Goal: Information Seeking & Learning: Learn about a topic

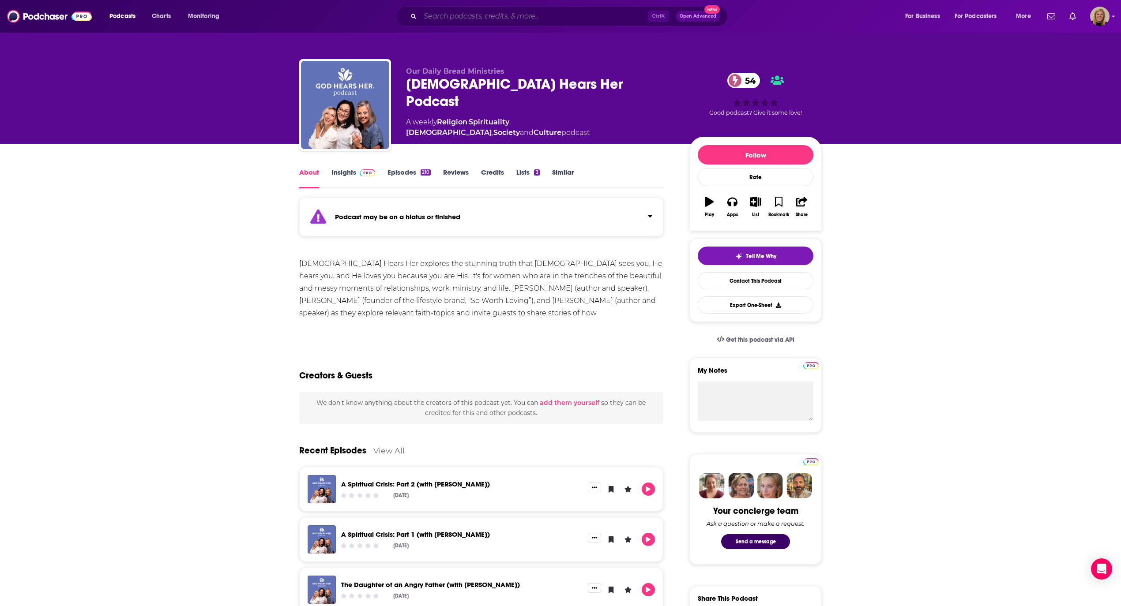
click at [475, 18] on input "Search podcasts, credits, & more..." at bounding box center [534, 16] width 228 height 14
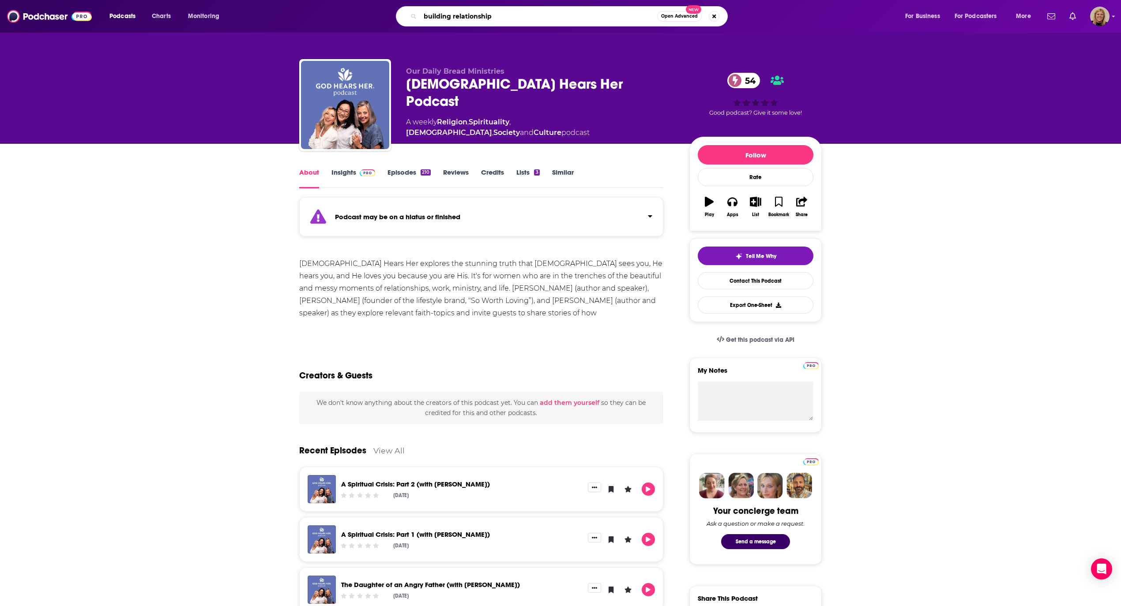
type input "building relationships"
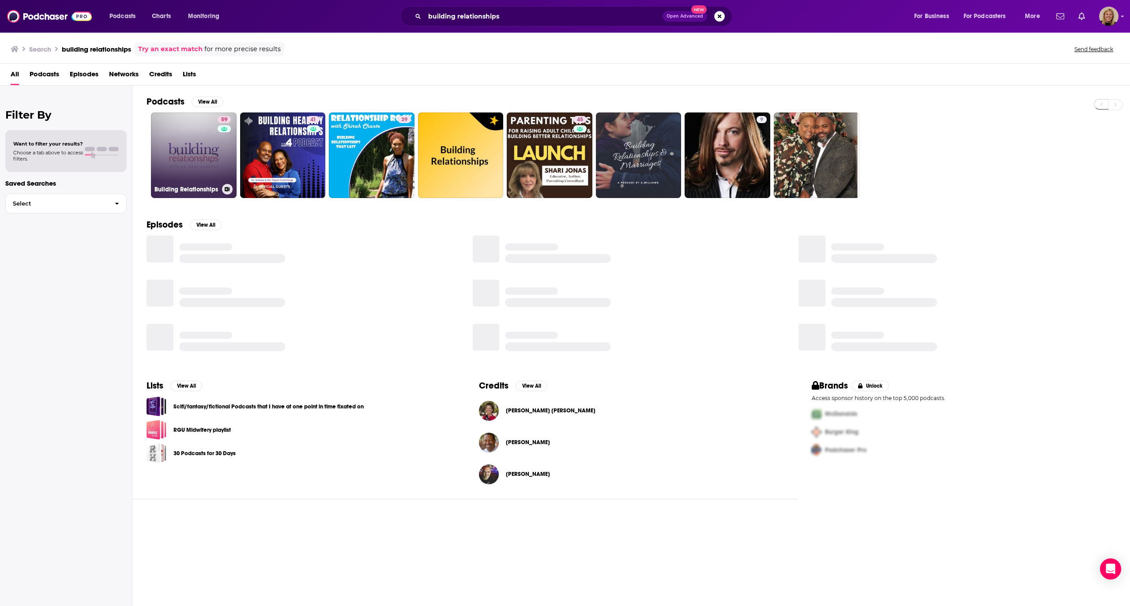
click at [189, 154] on link "59 Building Relationships" at bounding box center [194, 156] width 86 height 86
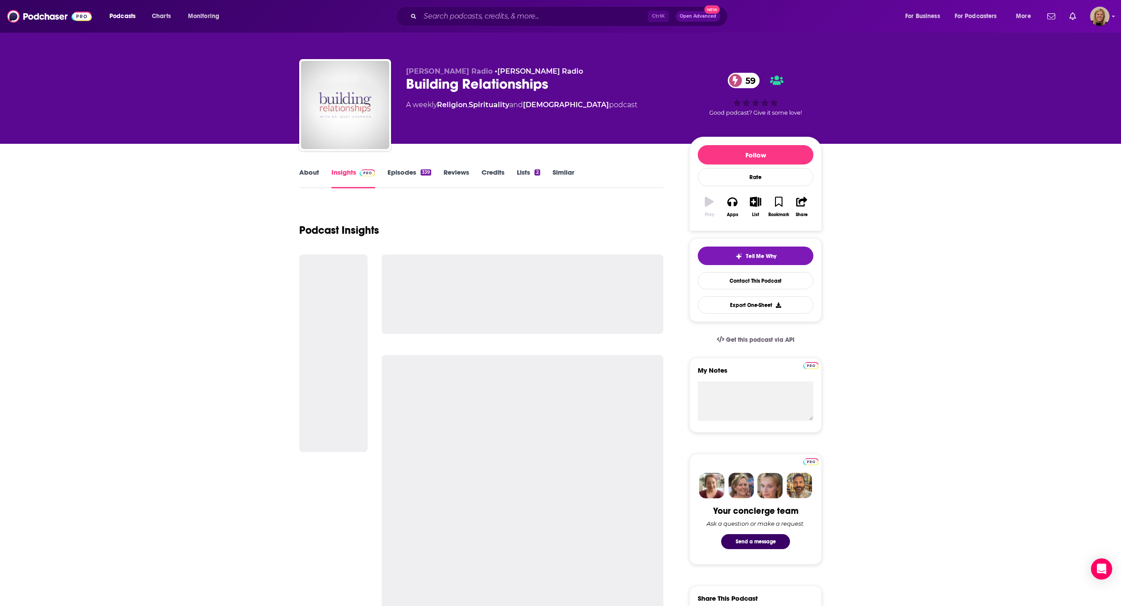
click at [304, 173] on link "About" at bounding box center [309, 178] width 20 height 20
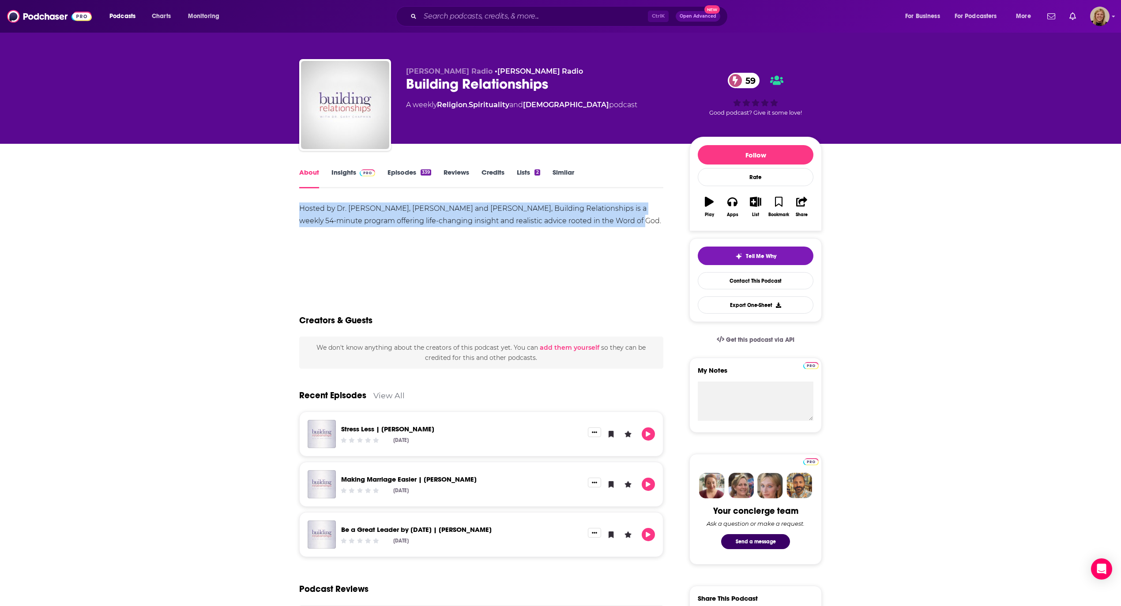
drag, startPoint x: 296, startPoint y: 203, endPoint x: 665, endPoint y: 227, distance: 369.7
click at [665, 227] on div "About Insights Episodes 339 Reviews Credits Lists 2 Similar Hosted by Dr. [PERS…" at bounding box center [487, 618] width 404 height 902
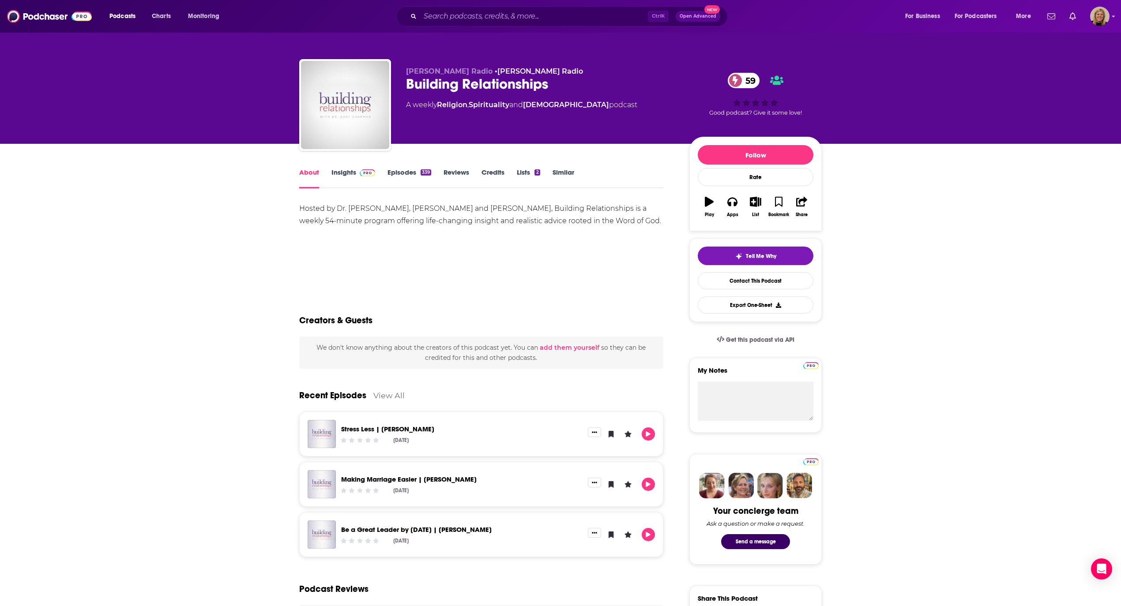
click at [129, 303] on div "About Insights Episodes 339 Reviews Credits Lists 2 Similar Hosted by Dr. [PERS…" at bounding box center [560, 606] width 1121 height 925
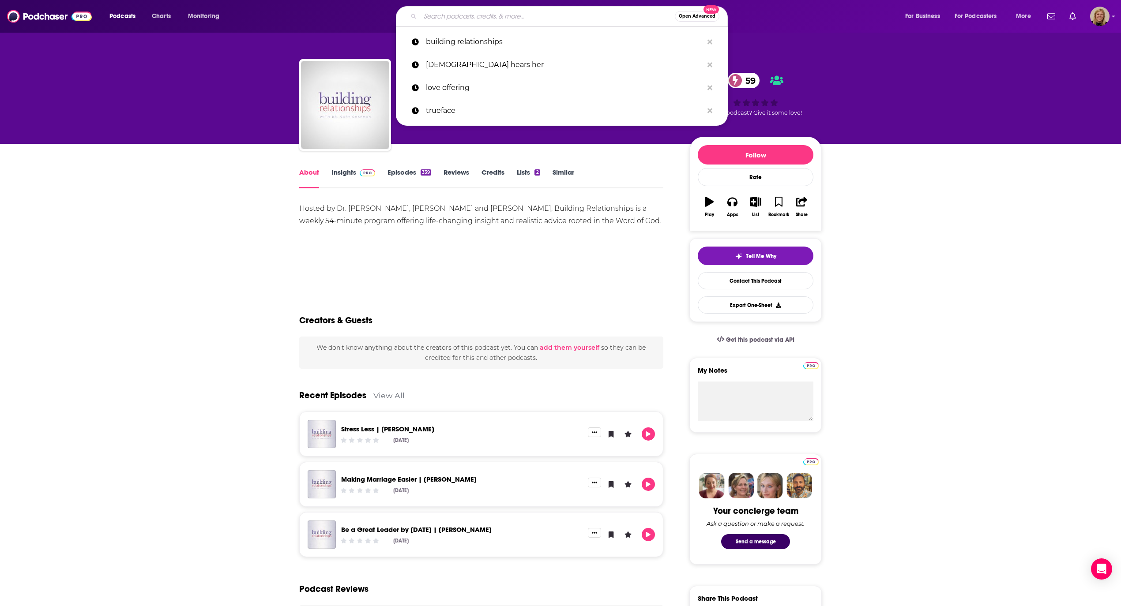
click at [454, 14] on input "Search podcasts, credits, & more..." at bounding box center [547, 16] width 255 height 14
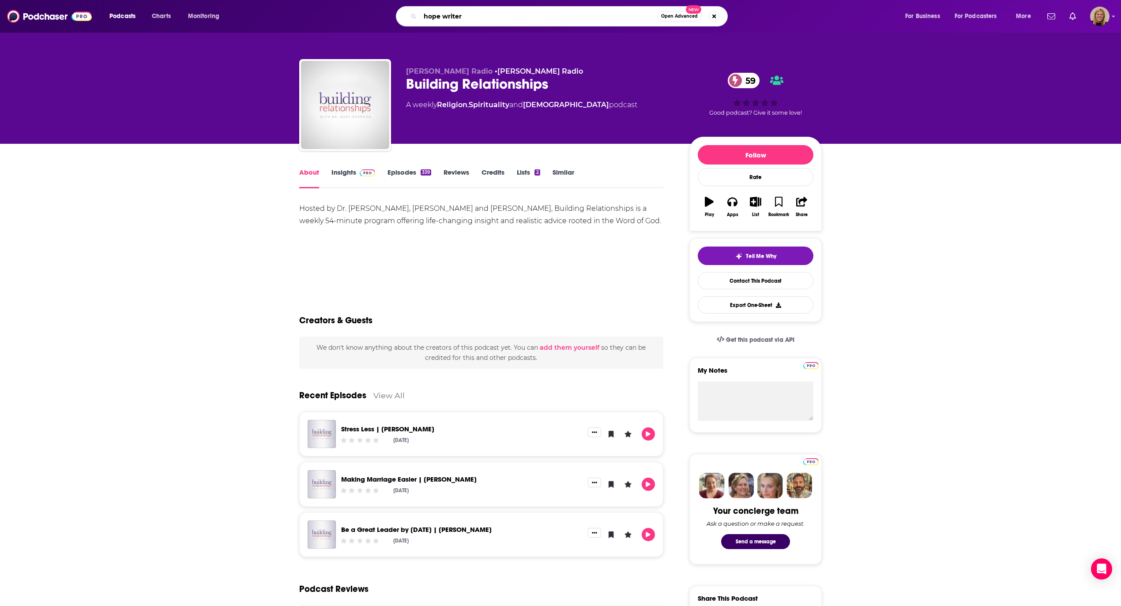
type input "hope writers"
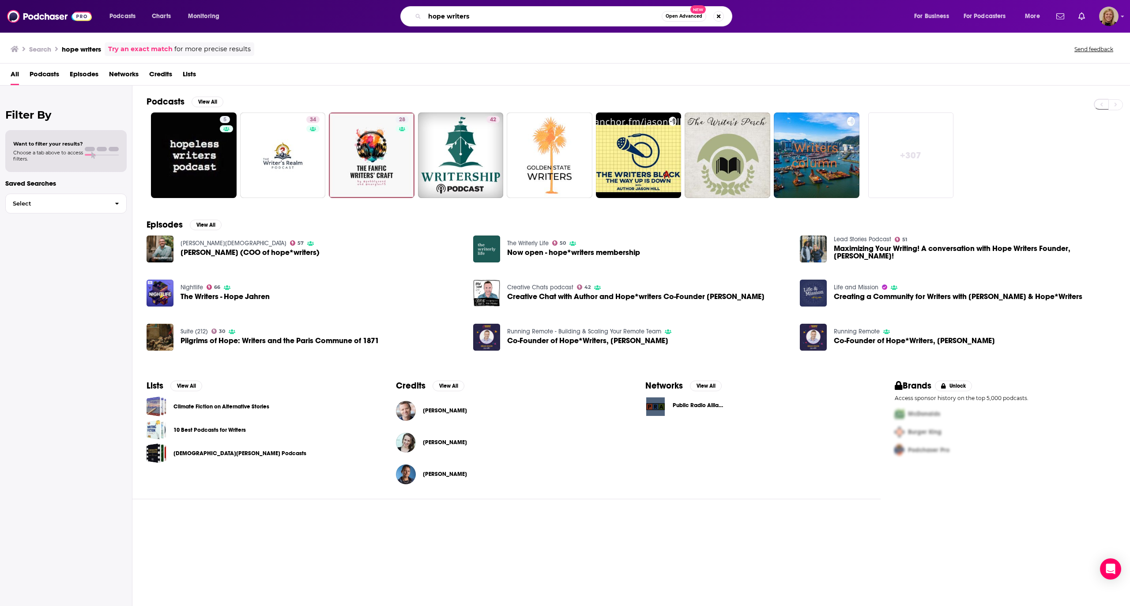
click at [446, 13] on input "hope writers" at bounding box center [543, 16] width 237 height 14
type input "hope*writers"
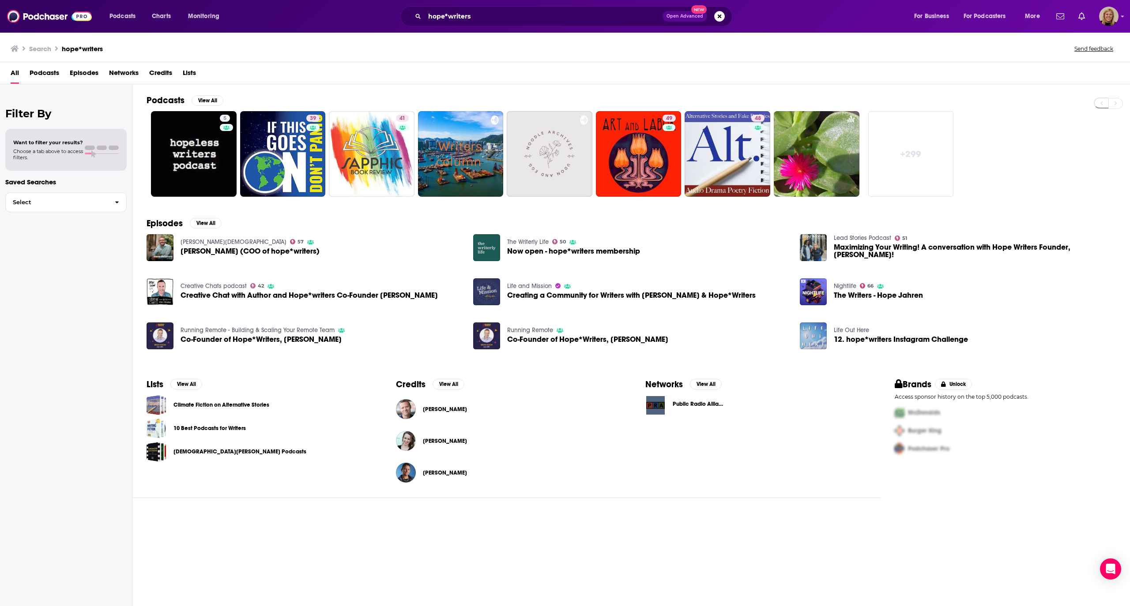
click at [523, 241] on link "The Writerly Life" at bounding box center [527, 242] width 41 height 8
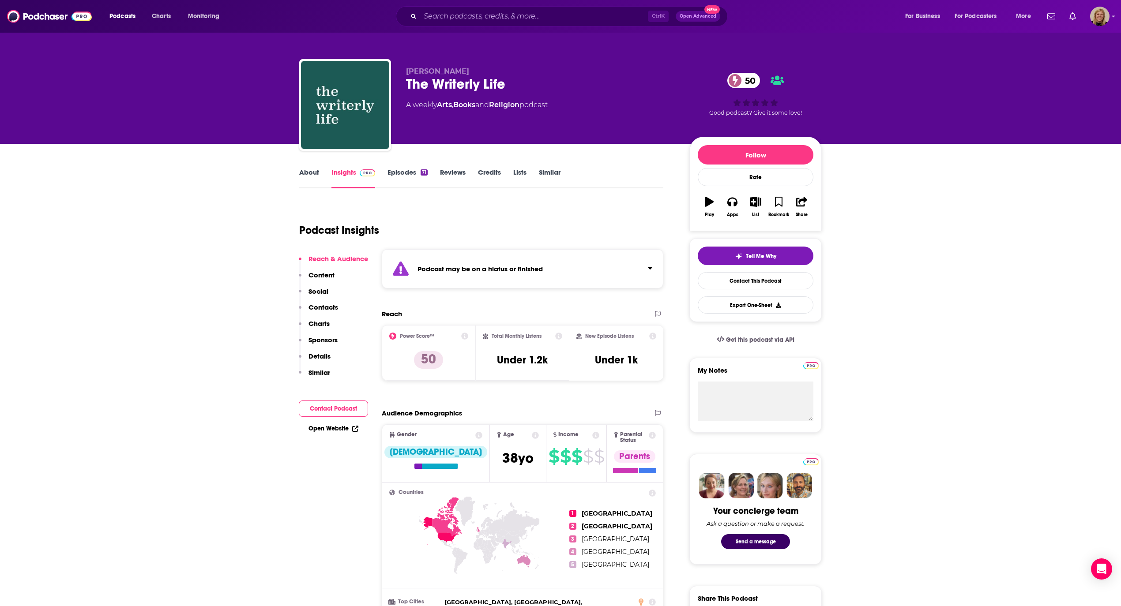
click at [505, 271] on strong "Podcast may be on a hiatus or finished" at bounding box center [480, 269] width 125 height 8
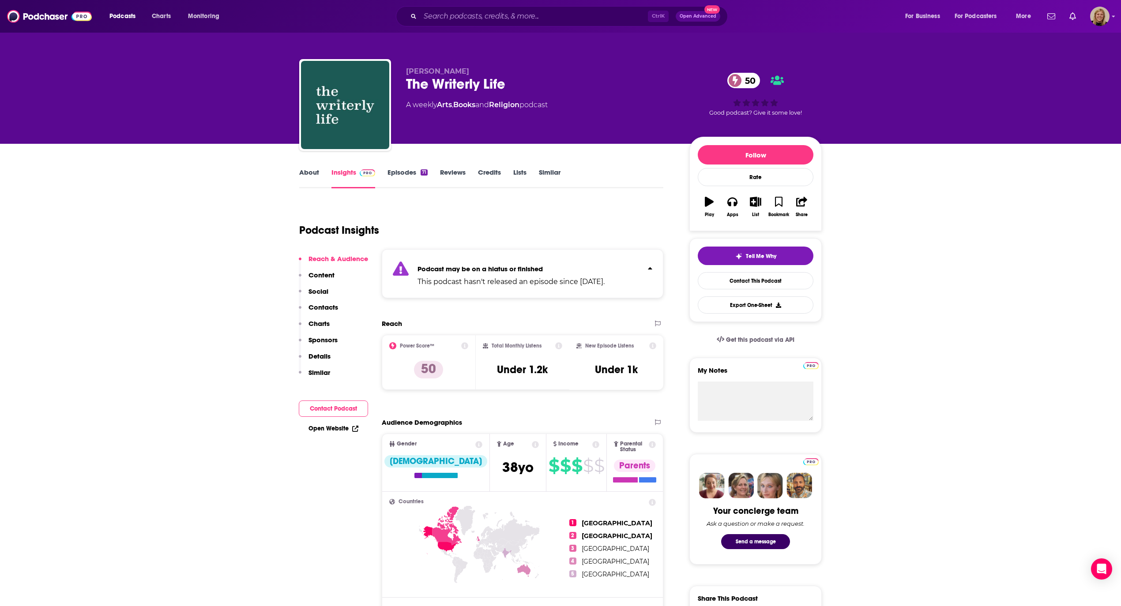
click at [305, 173] on link "About" at bounding box center [309, 178] width 20 height 20
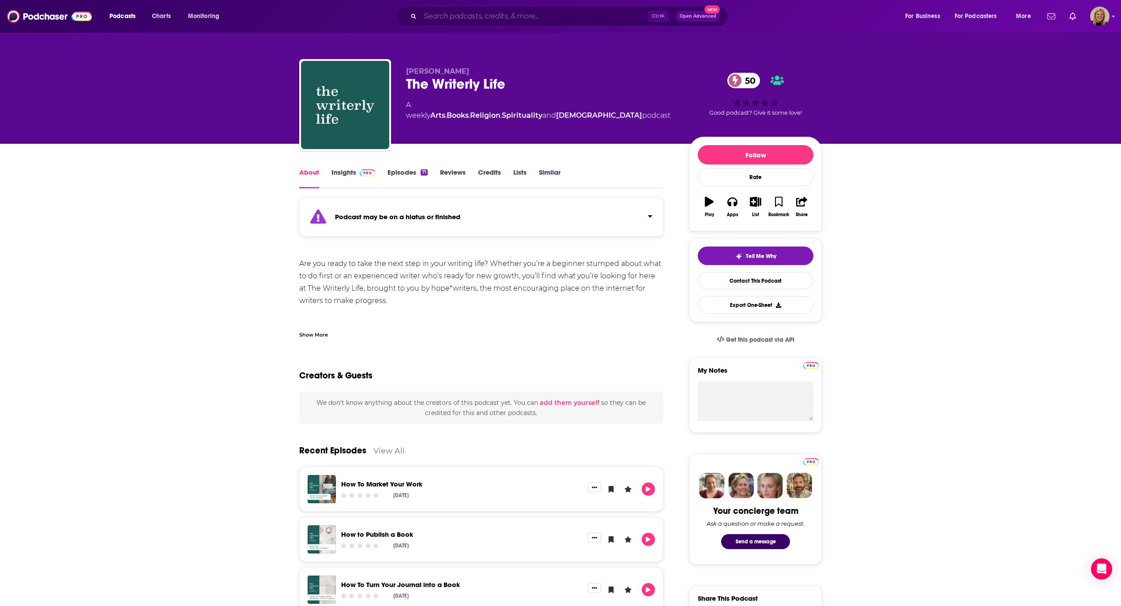
click at [530, 18] on input "Search podcasts, credits, & more..." at bounding box center [534, 16] width 228 height 14
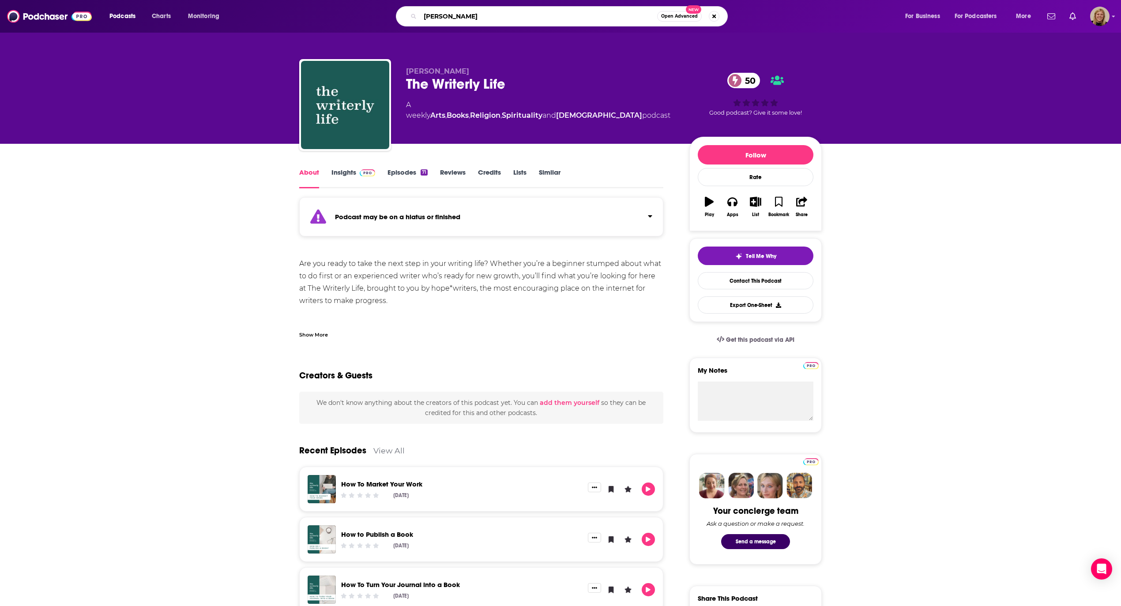
type input "[PERSON_NAME]"
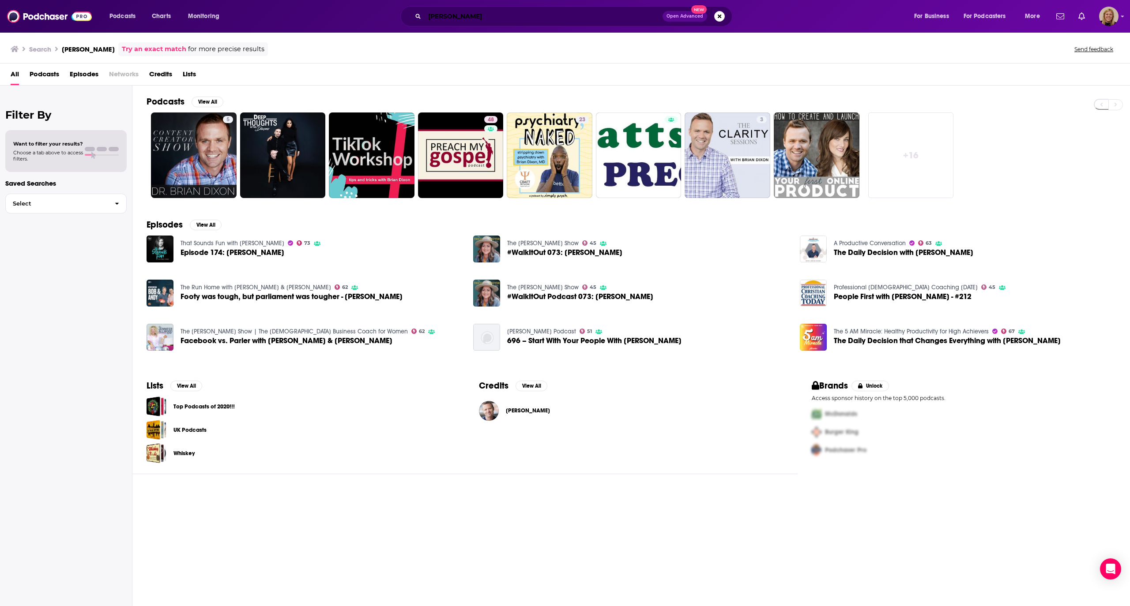
click at [452, 13] on input "[PERSON_NAME]" at bounding box center [544, 16] width 238 height 14
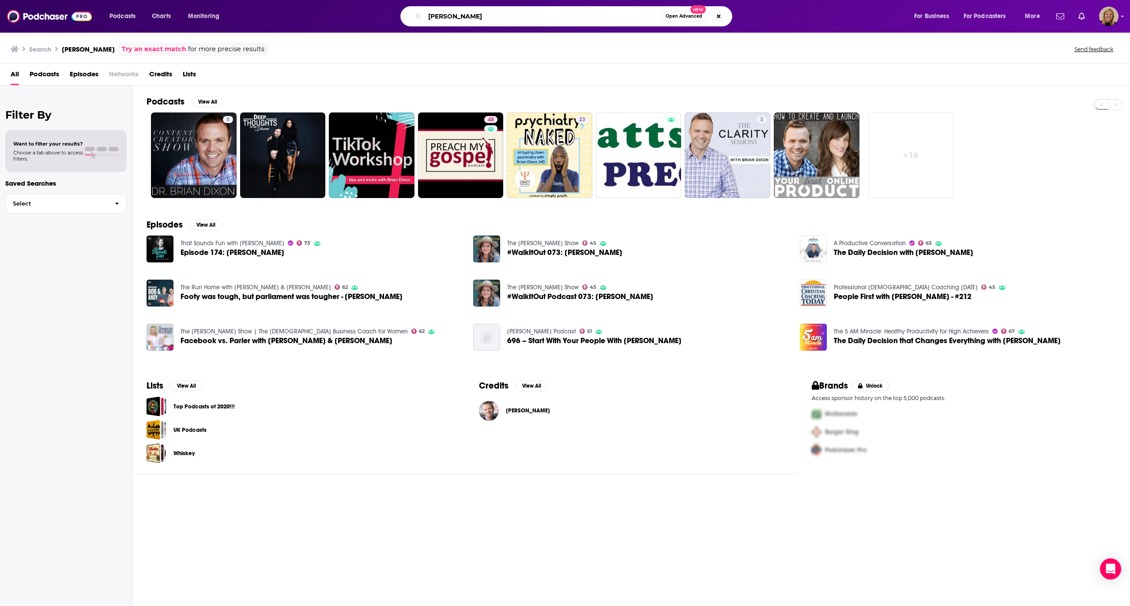
click at [452, 13] on input "[PERSON_NAME]" at bounding box center [543, 16] width 237 height 14
type input "[PERSON_NAME]"
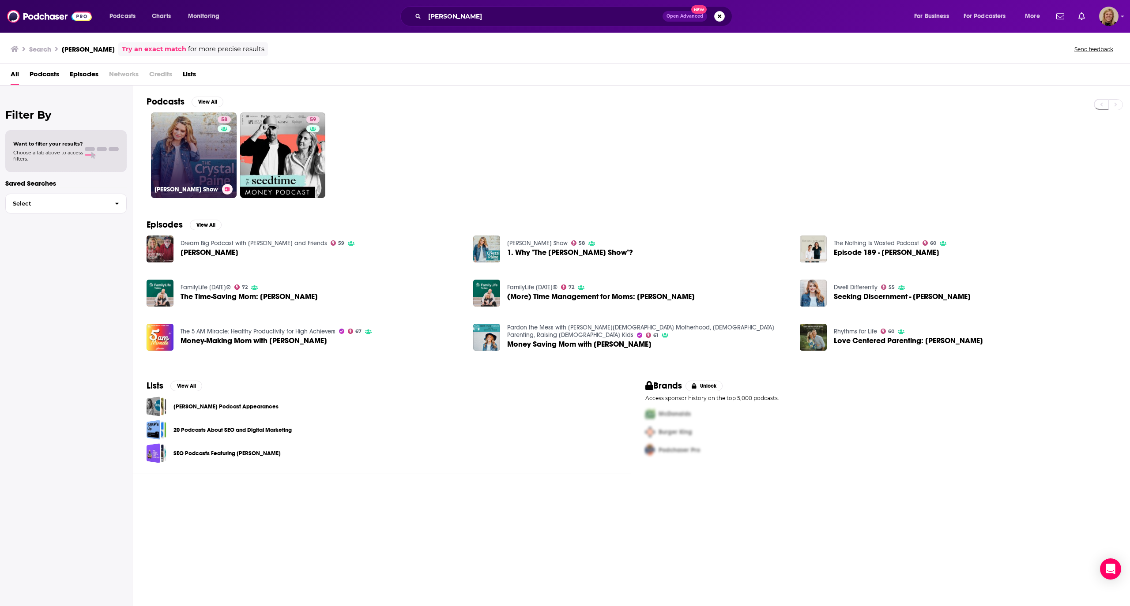
click at [194, 134] on link "58 [PERSON_NAME] Show" at bounding box center [194, 156] width 86 height 86
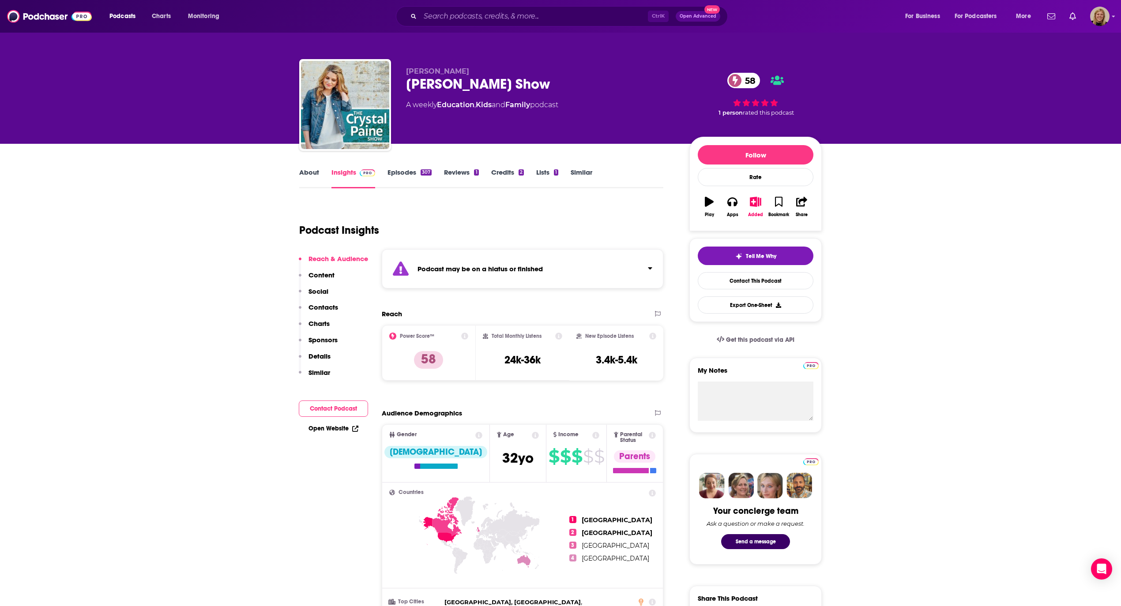
click at [511, 278] on div "Podcast may be on a hiatus or finished" at bounding box center [523, 268] width 282 height 39
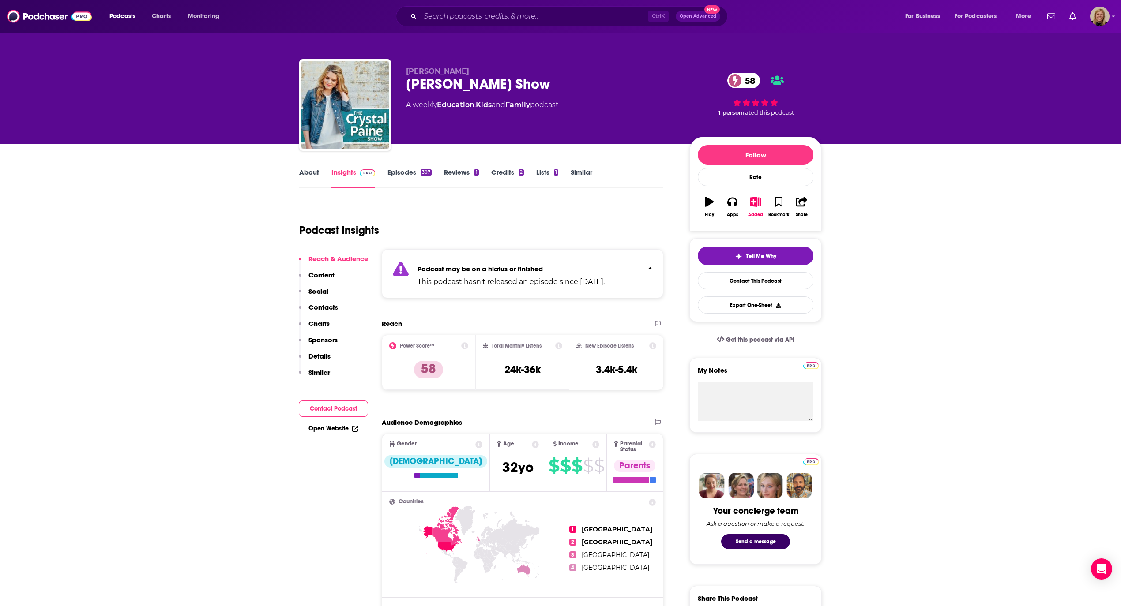
click at [309, 175] on link "About" at bounding box center [309, 178] width 20 height 20
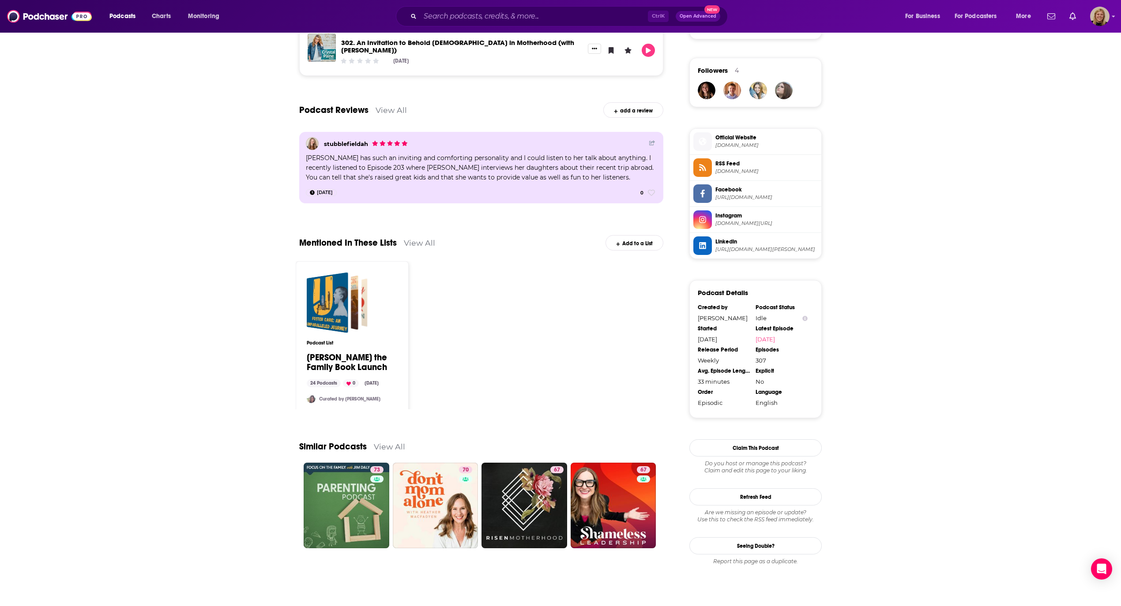
scroll to position [624, 0]
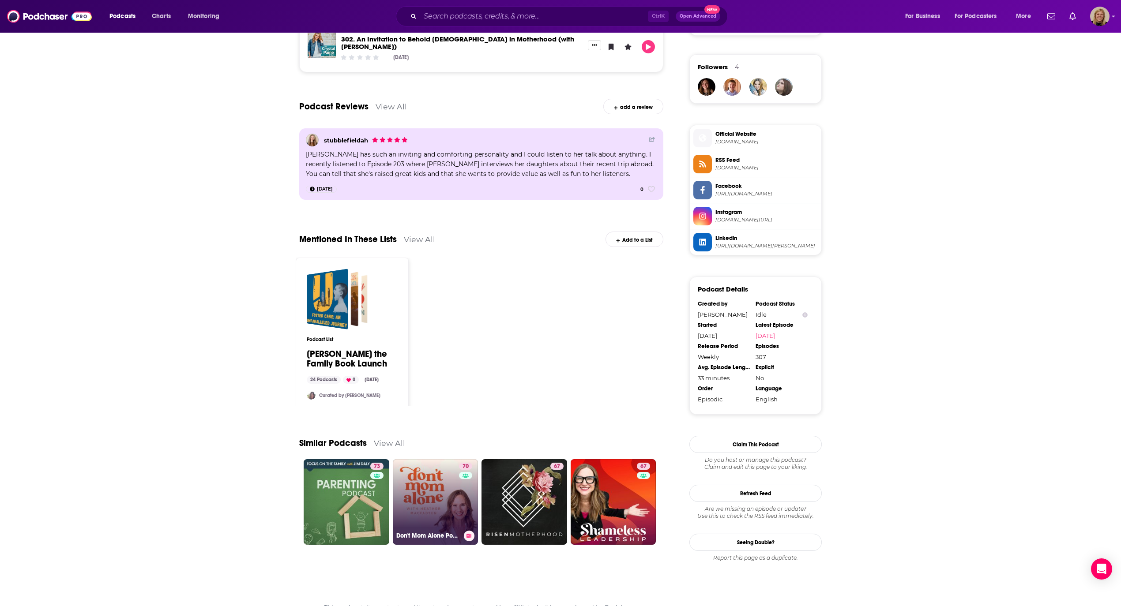
click at [431, 471] on link "70 Don't Mom Alone Podcast" at bounding box center [436, 502] width 86 height 86
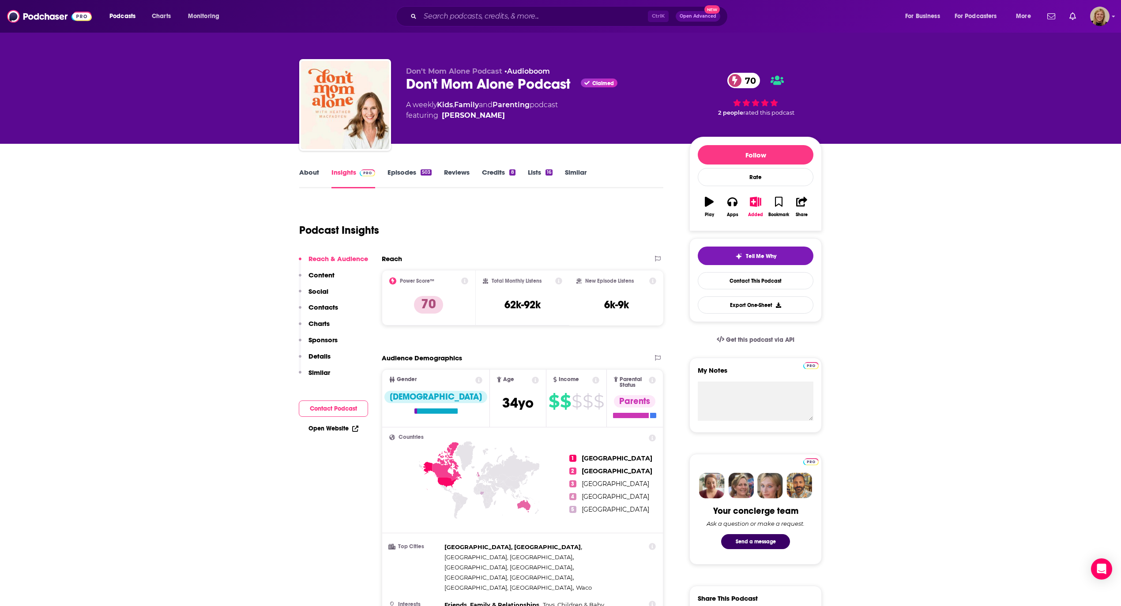
click at [299, 177] on link "About" at bounding box center [309, 178] width 20 height 20
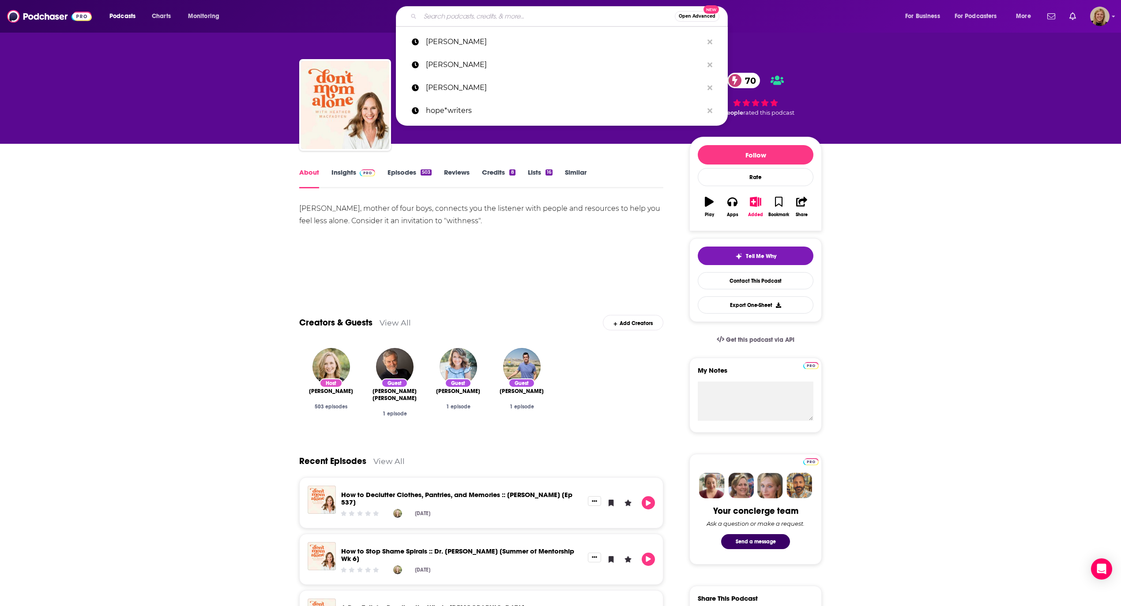
click at [477, 11] on input "Search podcasts, credits, & more..." at bounding box center [547, 16] width 255 height 14
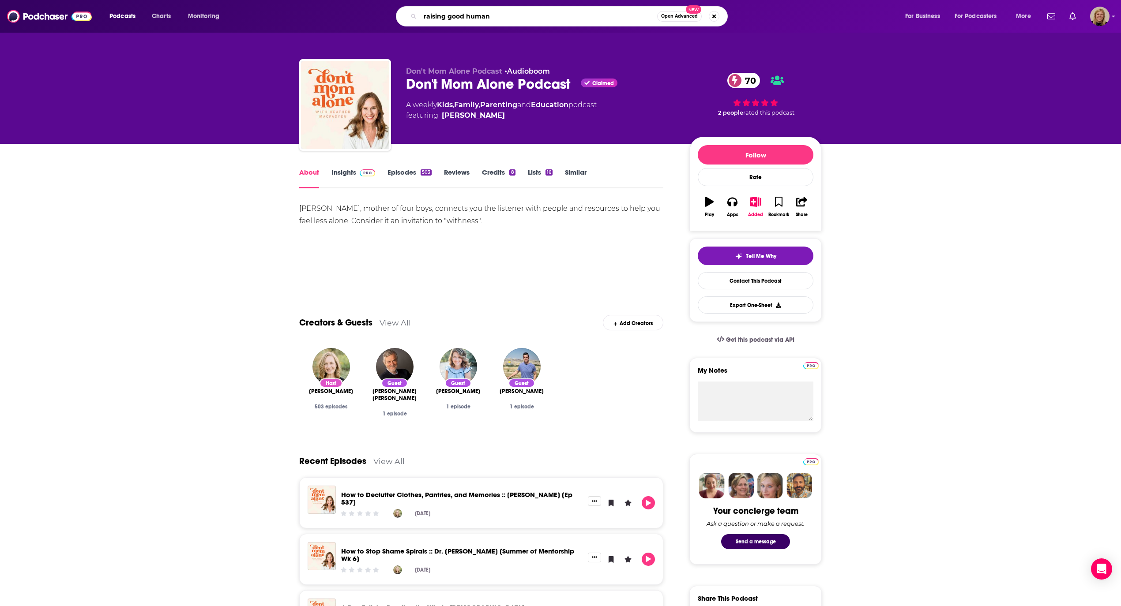
type input "raising good humans"
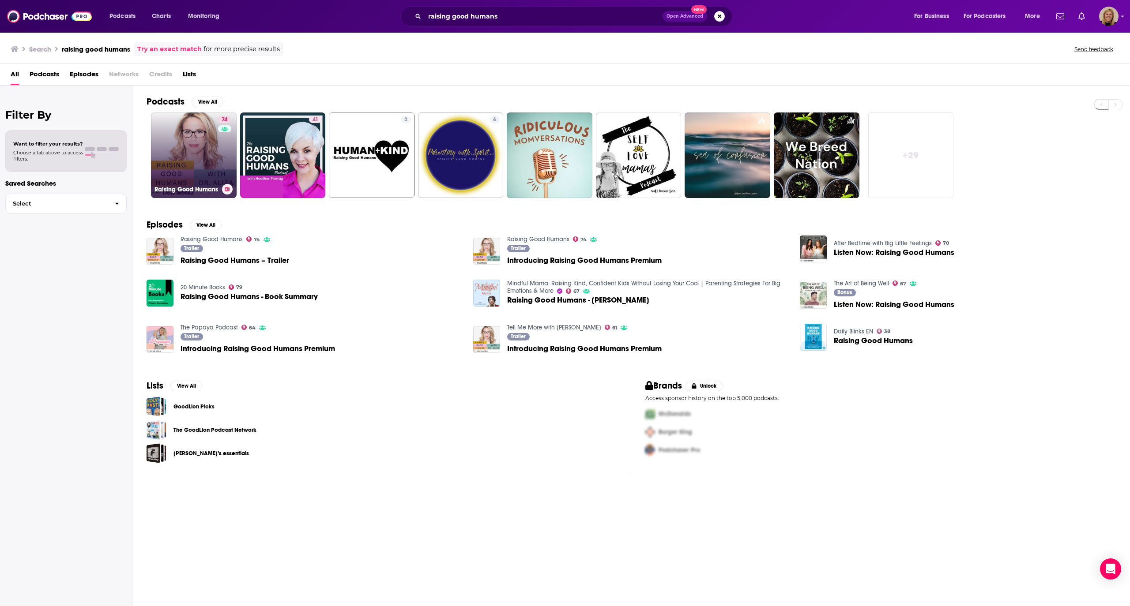
click at [174, 136] on link "74 Raising Good Humans" at bounding box center [194, 156] width 86 height 86
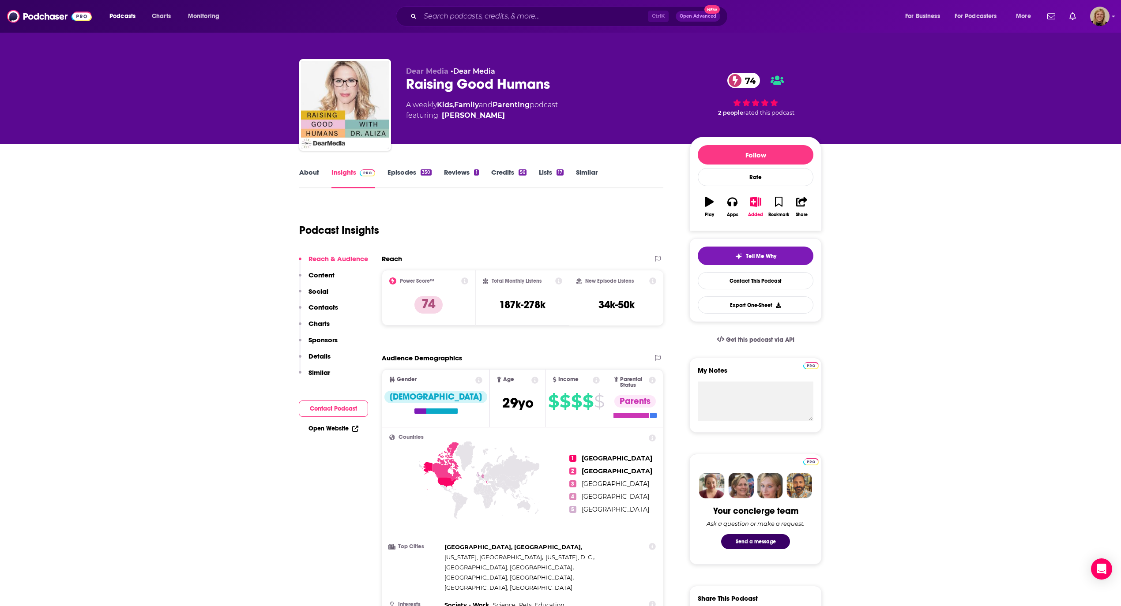
click at [304, 173] on link "About" at bounding box center [309, 178] width 20 height 20
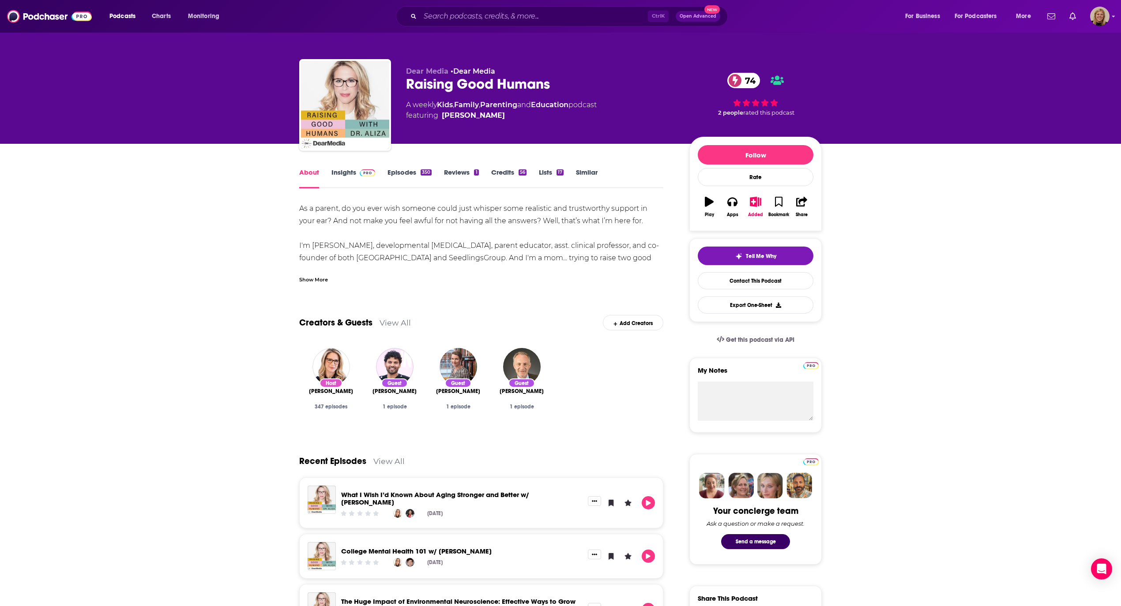
click at [313, 281] on div "Show More" at bounding box center [313, 279] width 29 height 8
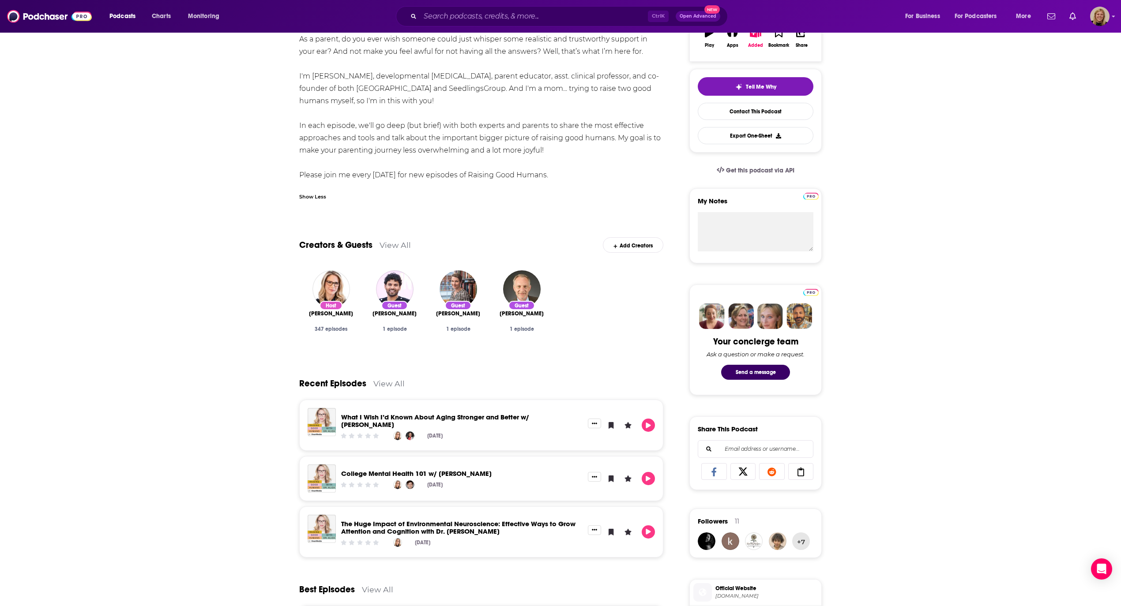
scroll to position [177, 0]
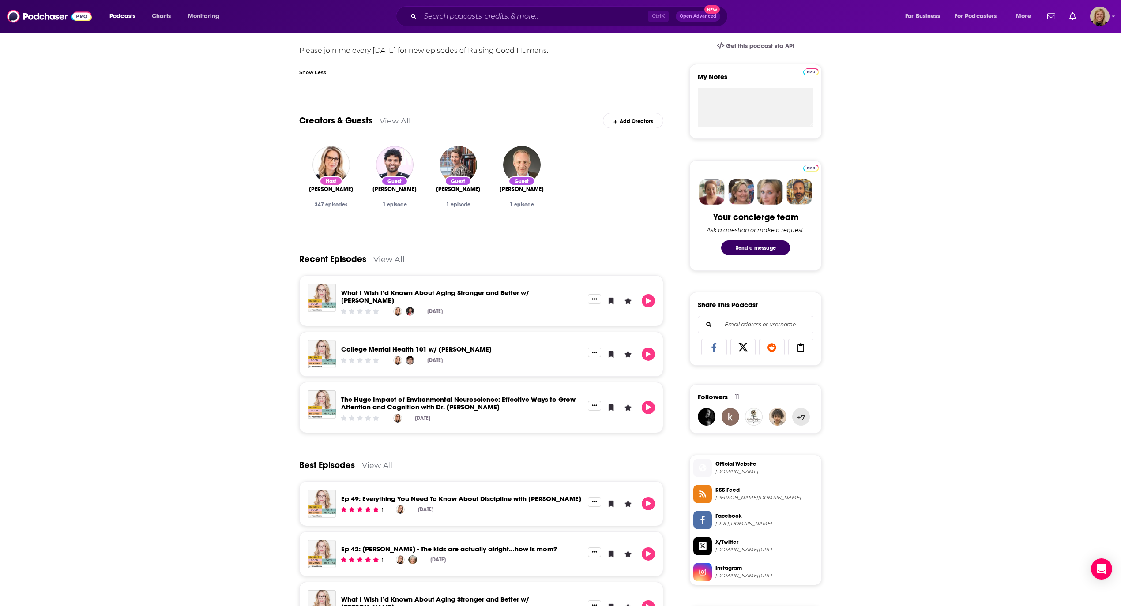
scroll to position [0, 0]
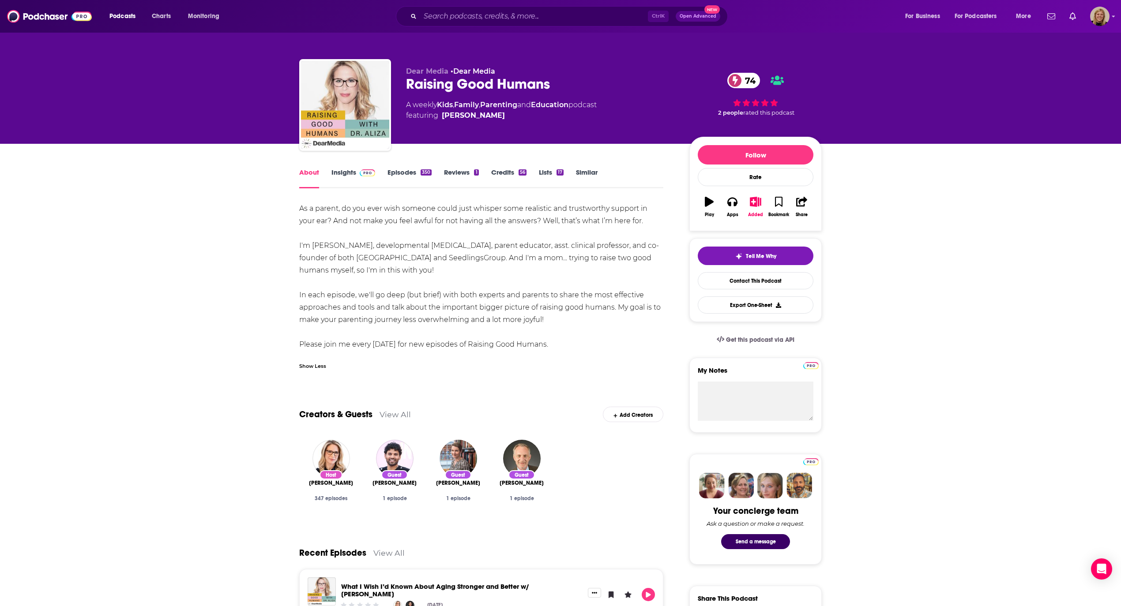
click at [343, 171] on link "Insights" at bounding box center [353, 178] width 44 height 20
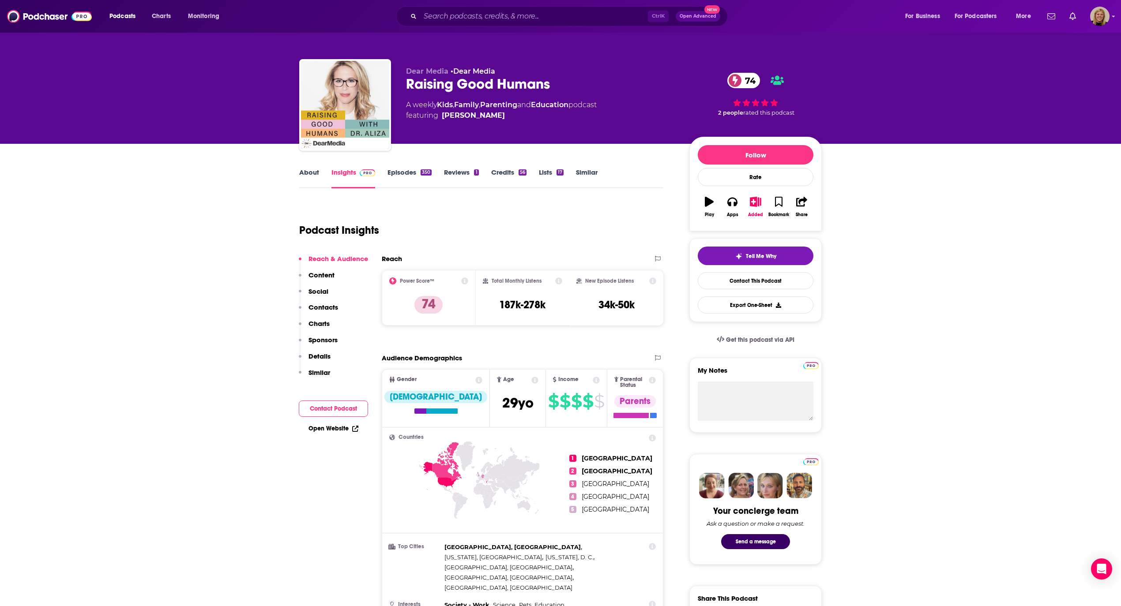
click at [343, 410] on button "Contact Podcast" at bounding box center [333, 409] width 69 height 16
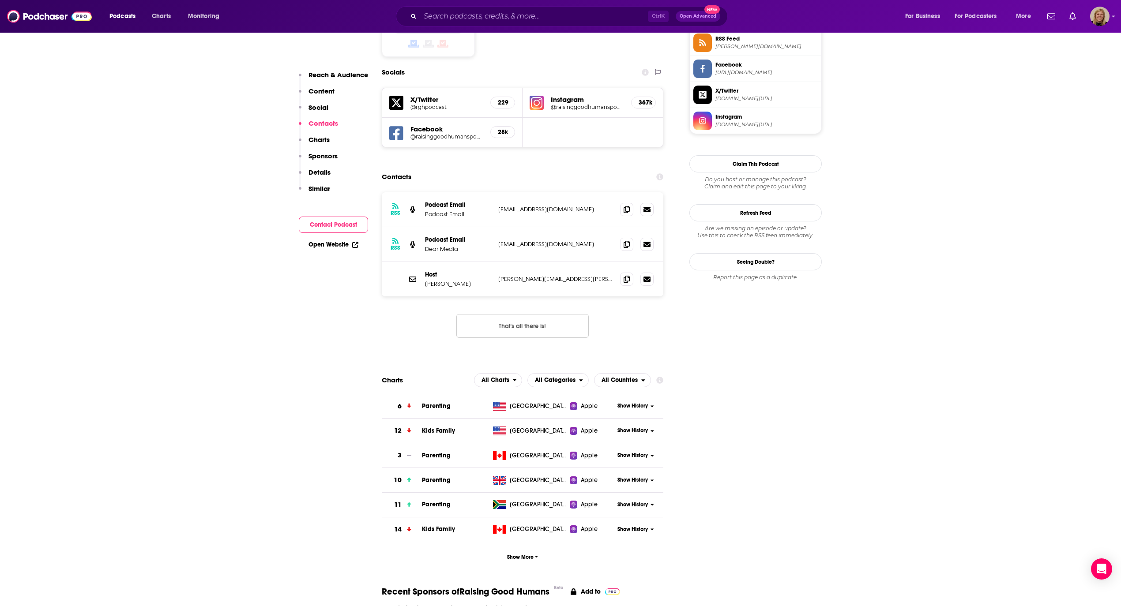
scroll to position [746, 0]
click at [626, 205] on icon at bounding box center [627, 208] width 6 height 7
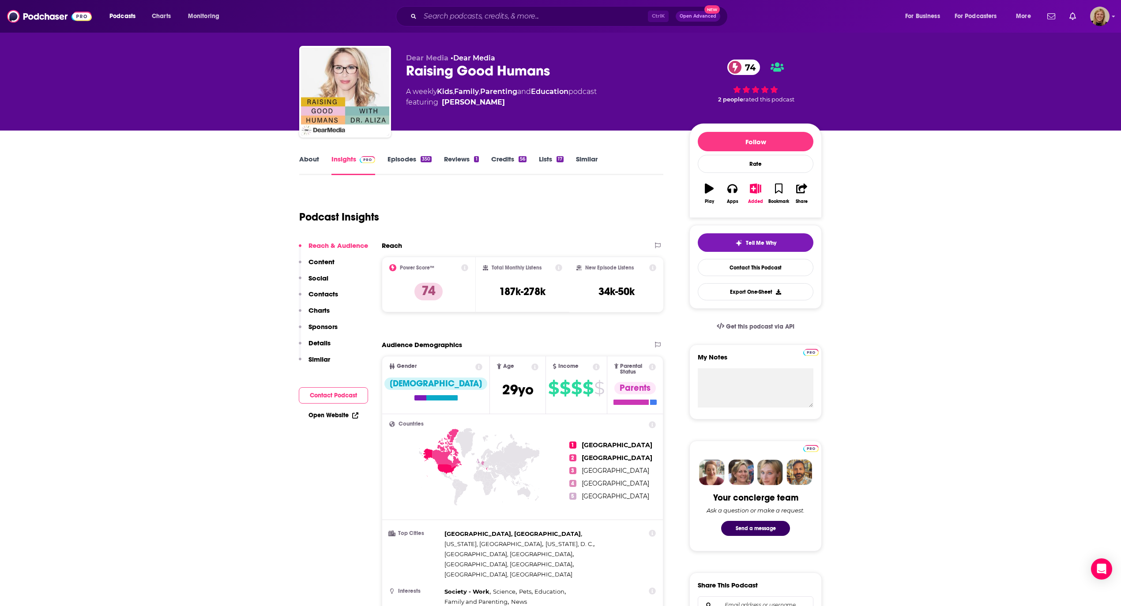
scroll to position [0, 0]
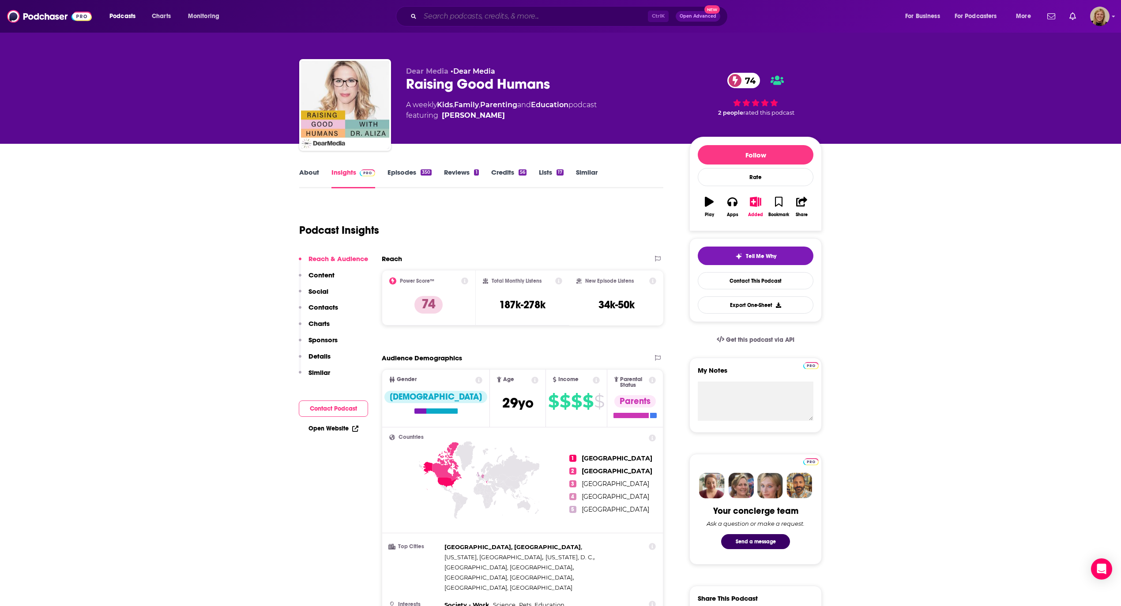
click at [512, 17] on input "Search podcasts, credits, & more..." at bounding box center [534, 16] width 228 height 14
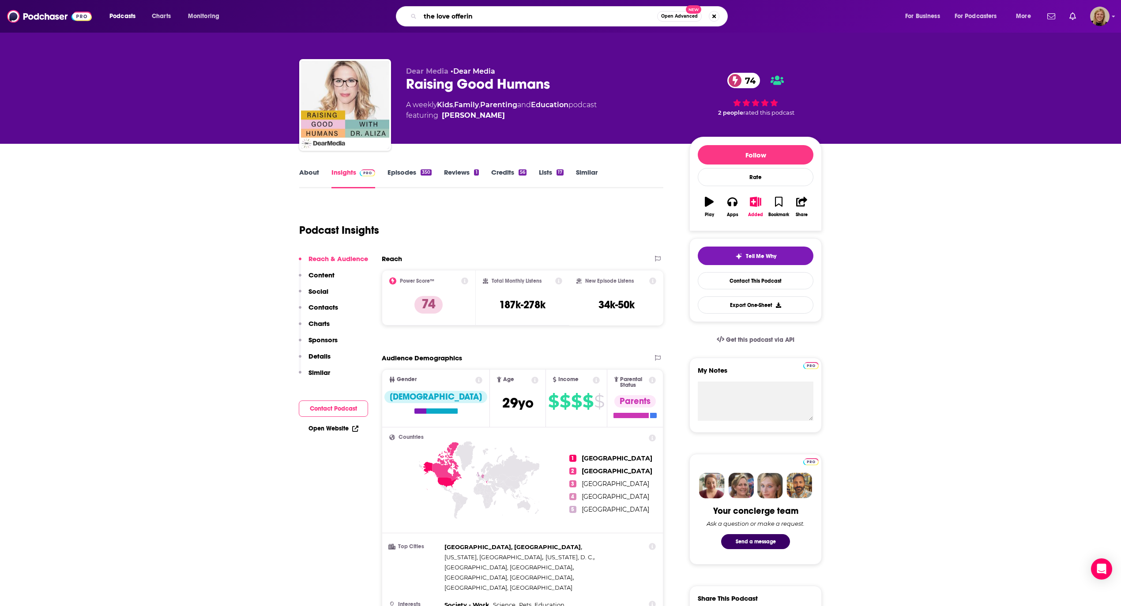
type input "the love offering"
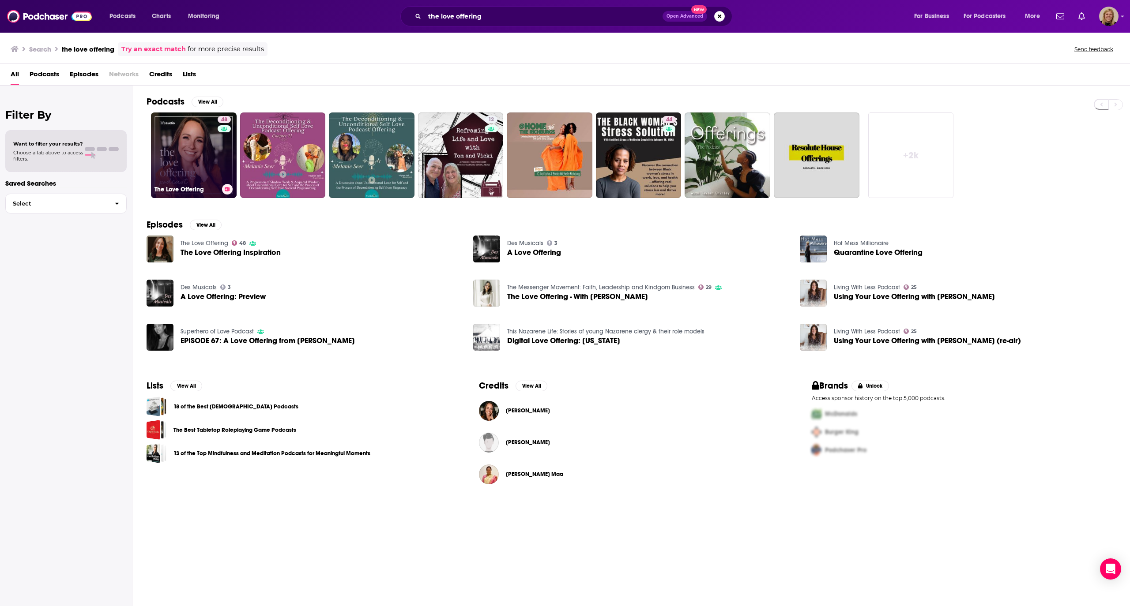
click at [180, 151] on link "48 The Love Offering" at bounding box center [194, 156] width 86 height 86
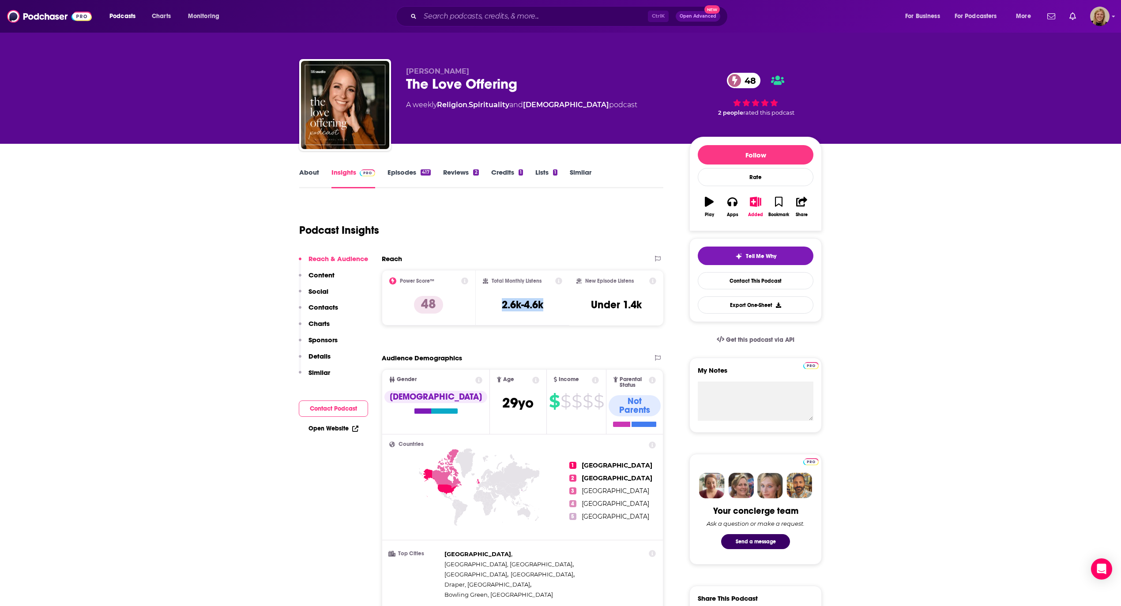
drag, startPoint x: 501, startPoint y: 302, endPoint x: 548, endPoint y: 303, distance: 47.2
click at [548, 303] on div "Total Monthly Listens 2.6k-4.6k" at bounding box center [523, 298] width 80 height 41
copy h3 "2.6k-4.6k"
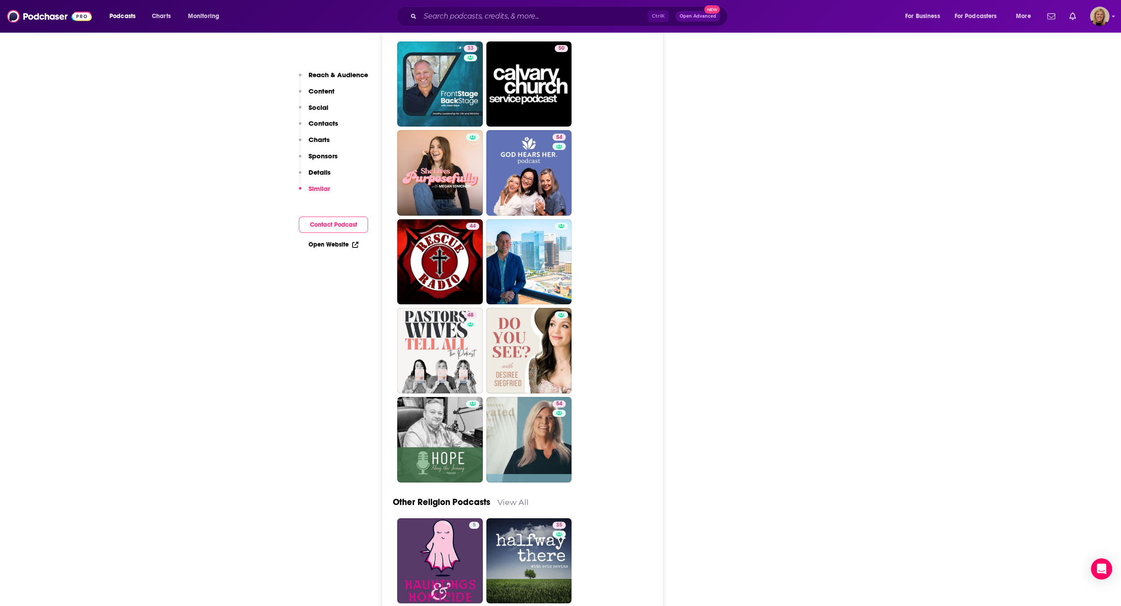
scroll to position [2119, 0]
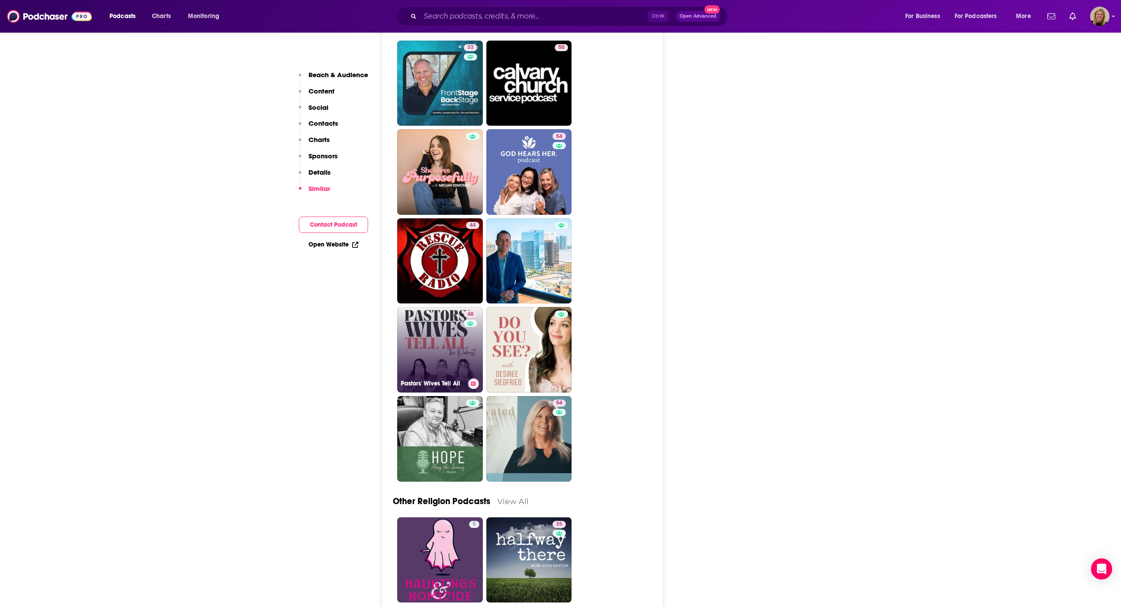
click at [430, 307] on link "48 [DEMOGRAPHIC_DATA]' Wives Tell All" at bounding box center [440, 350] width 86 height 86
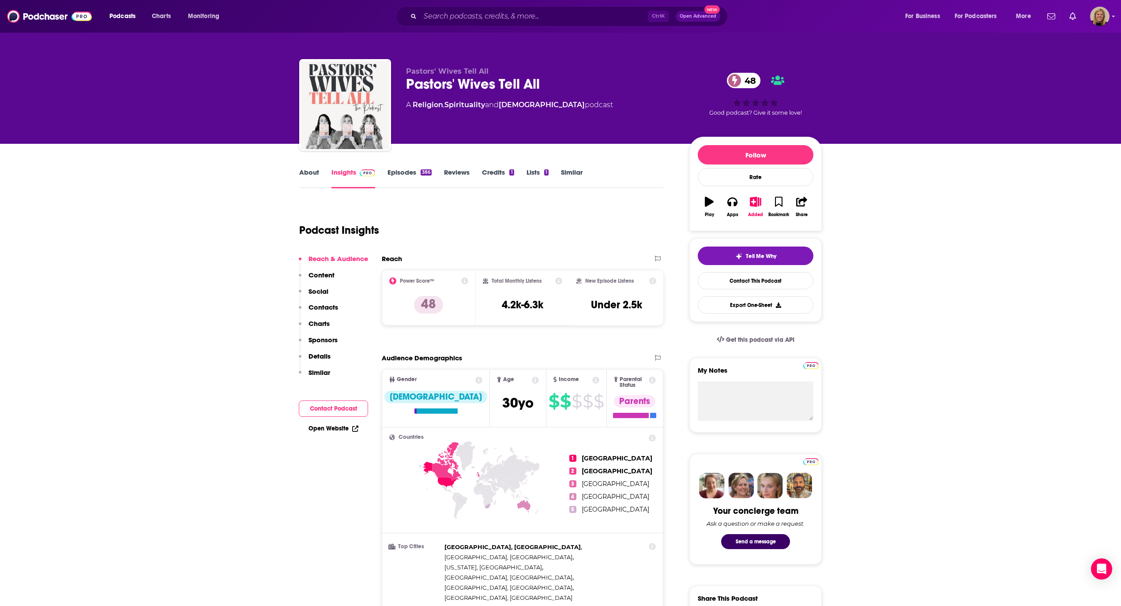
type input "[URL][DOMAIN_NAME]"
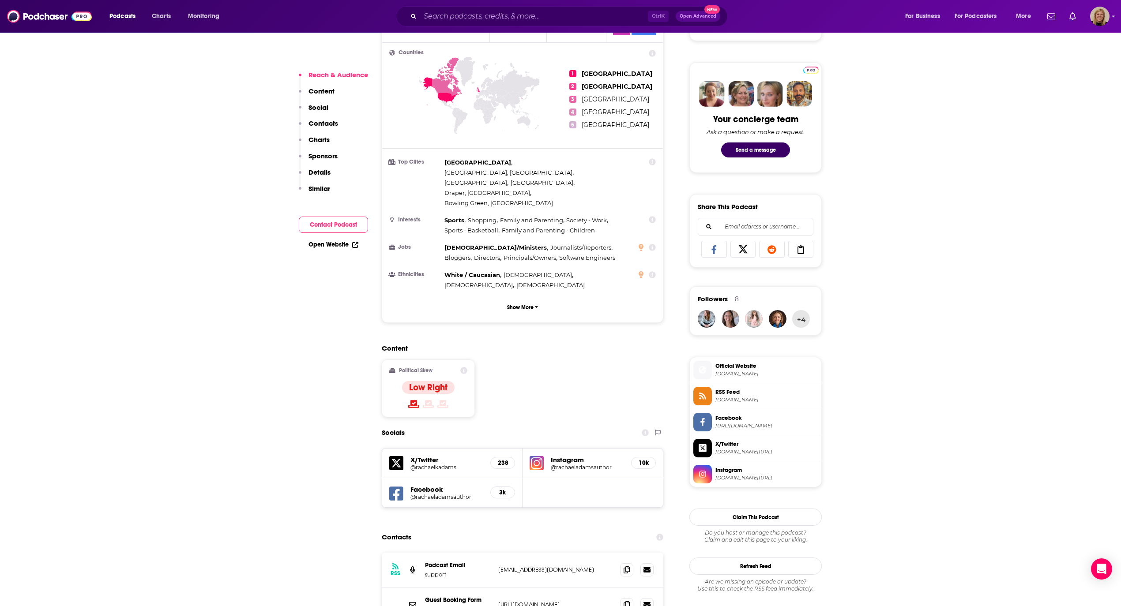
scroll to position [412, 0]
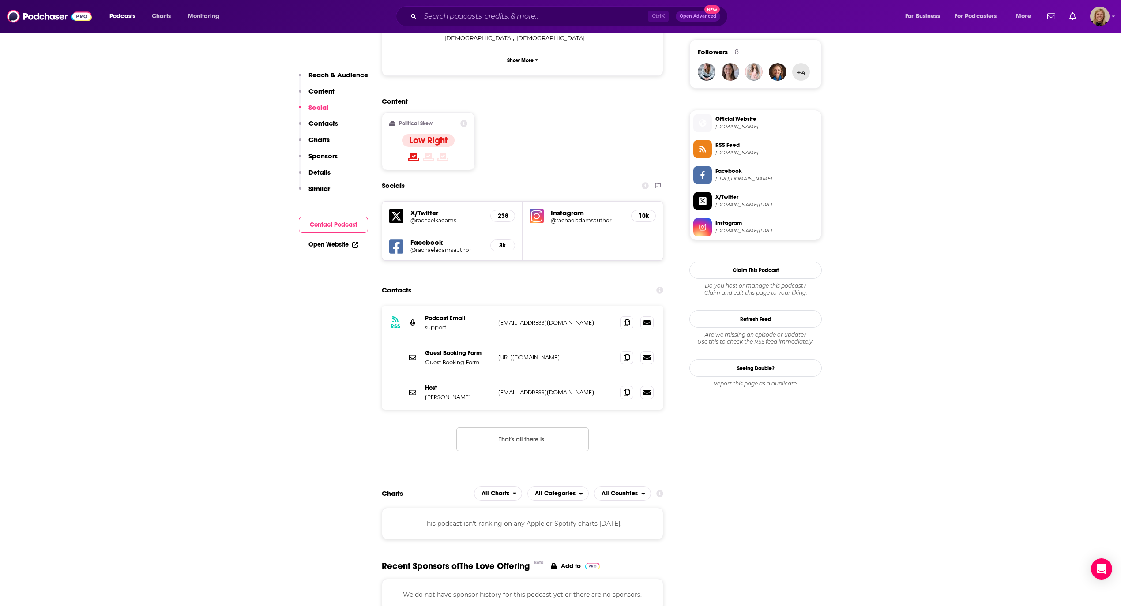
scroll to position [647, 0]
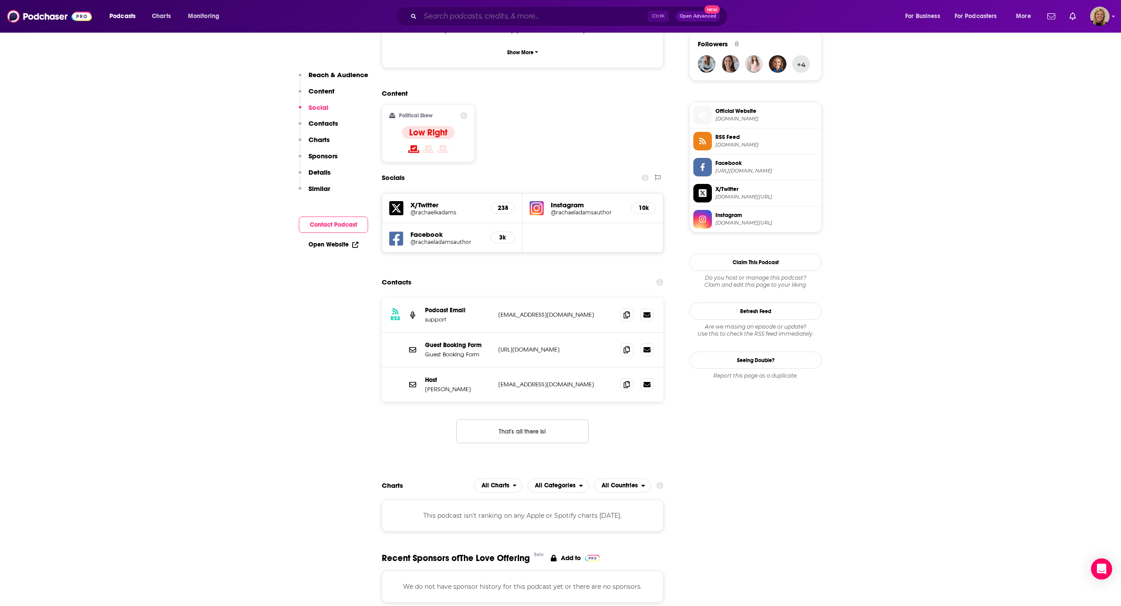
click at [502, 15] on input "Search podcasts, credits, & more..." at bounding box center [534, 16] width 228 height 14
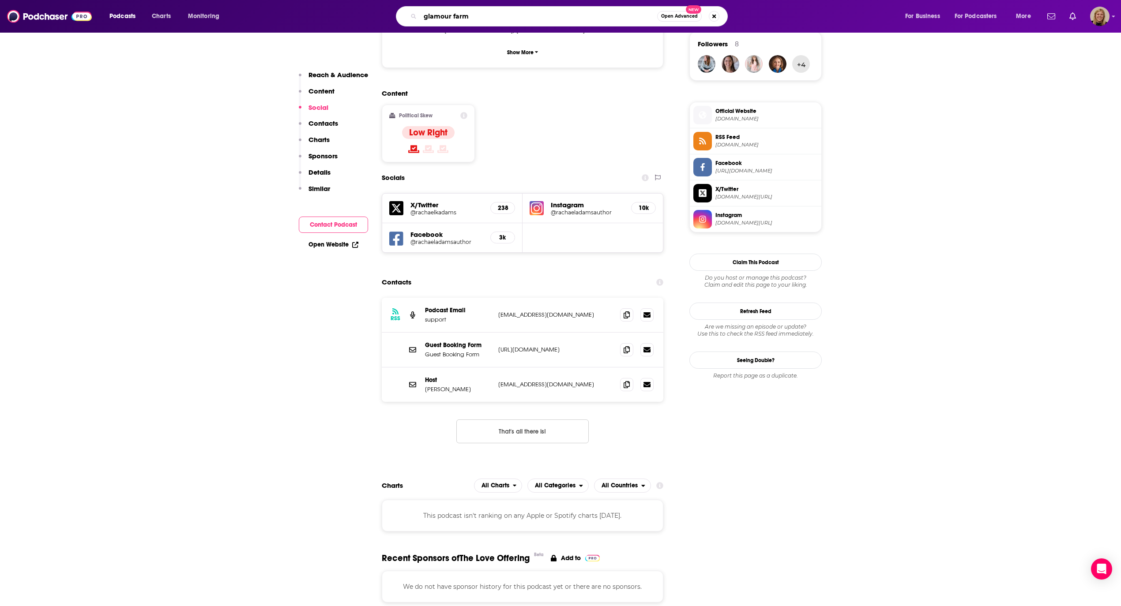
type input "glamour farms"
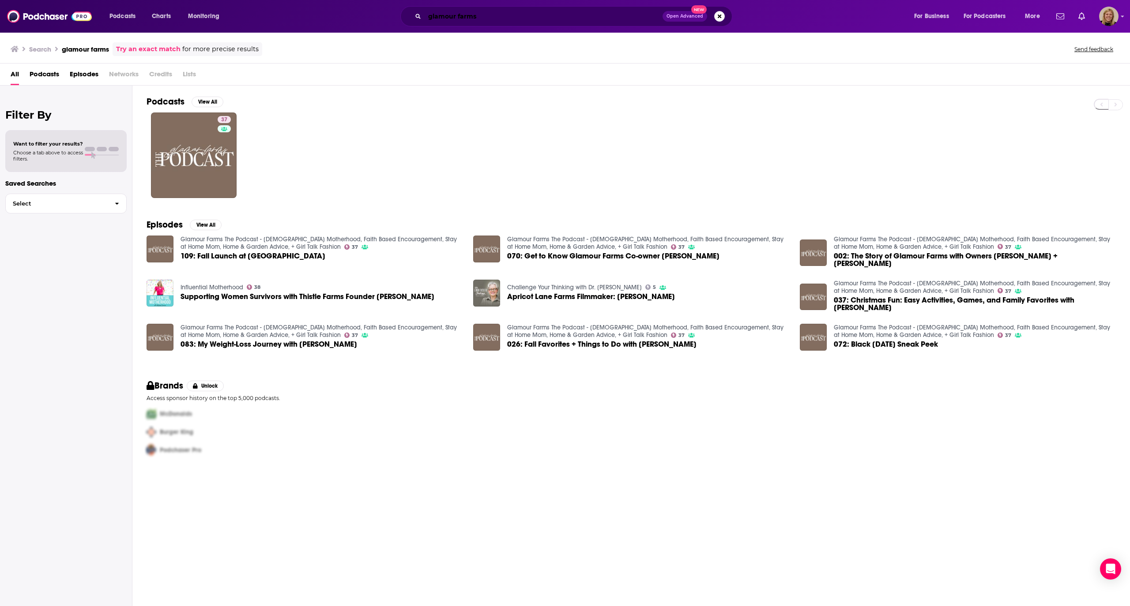
click at [495, 15] on input "glamour farms" at bounding box center [544, 16] width 238 height 14
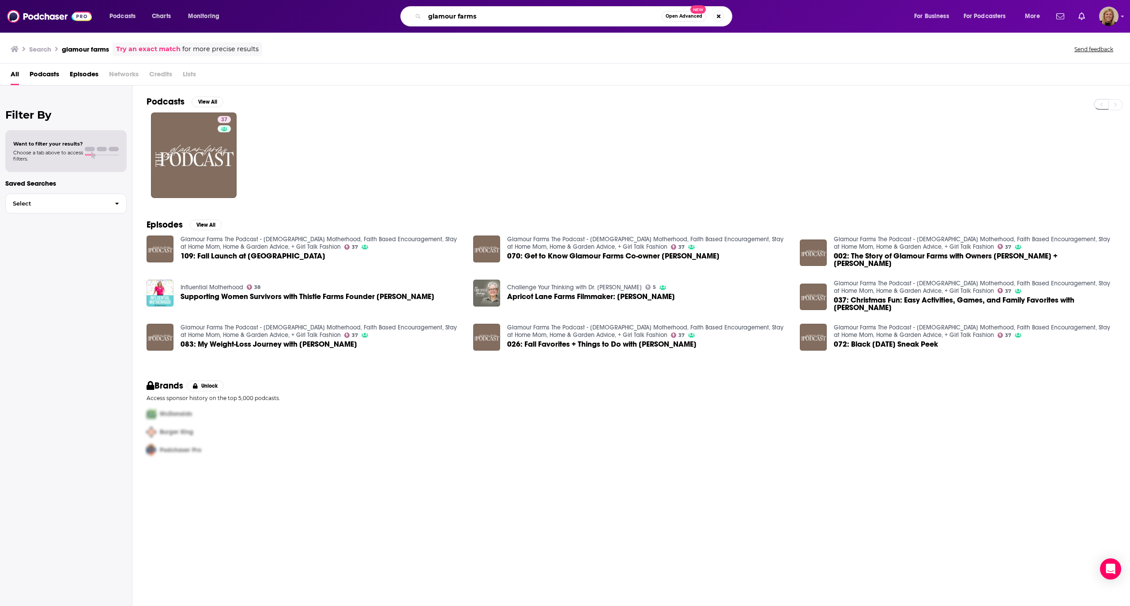
click at [495, 15] on input "glamour farms" at bounding box center [543, 16] width 237 height 14
type input "that sounds fun"
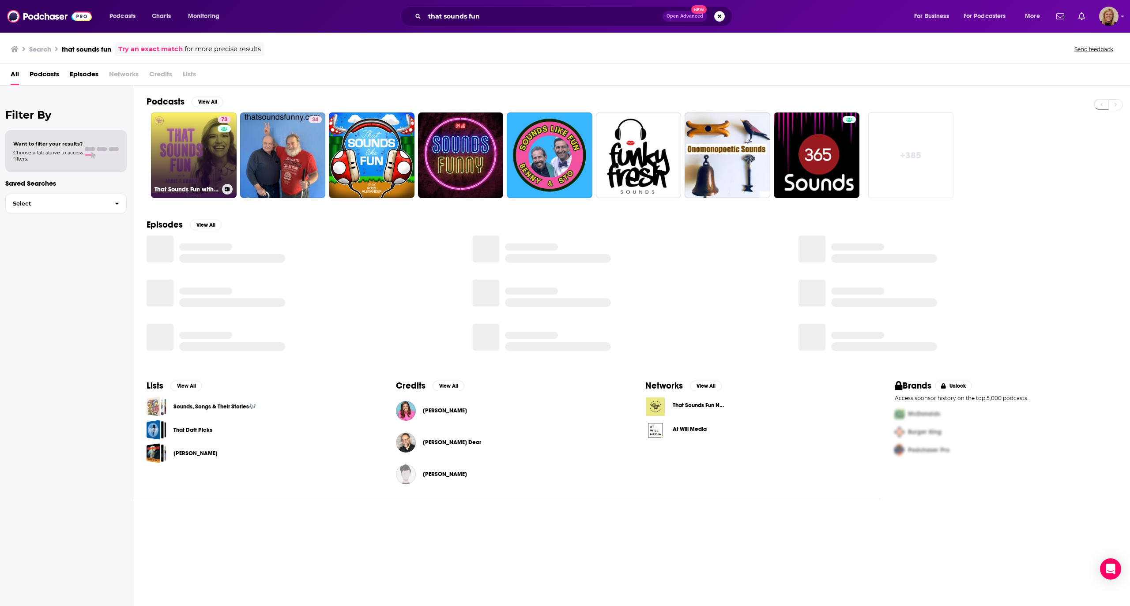
click at [188, 149] on link "73 That Sounds Fun with [PERSON_NAME]" at bounding box center [194, 156] width 86 height 86
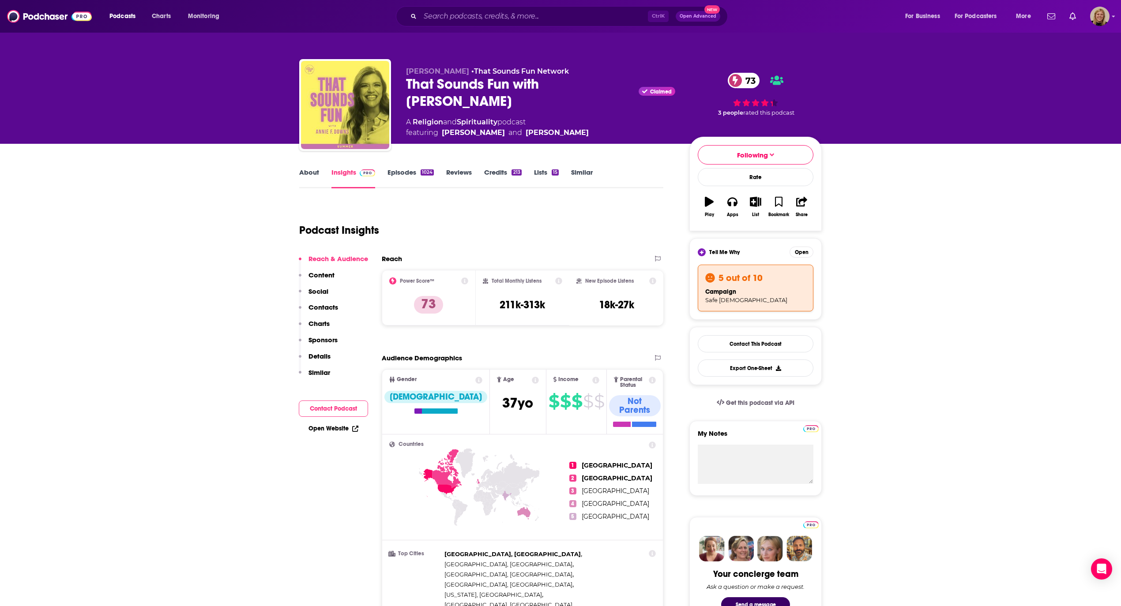
click at [442, 13] on input "Search podcasts, credits, & more..." at bounding box center [534, 16] width 228 height 14
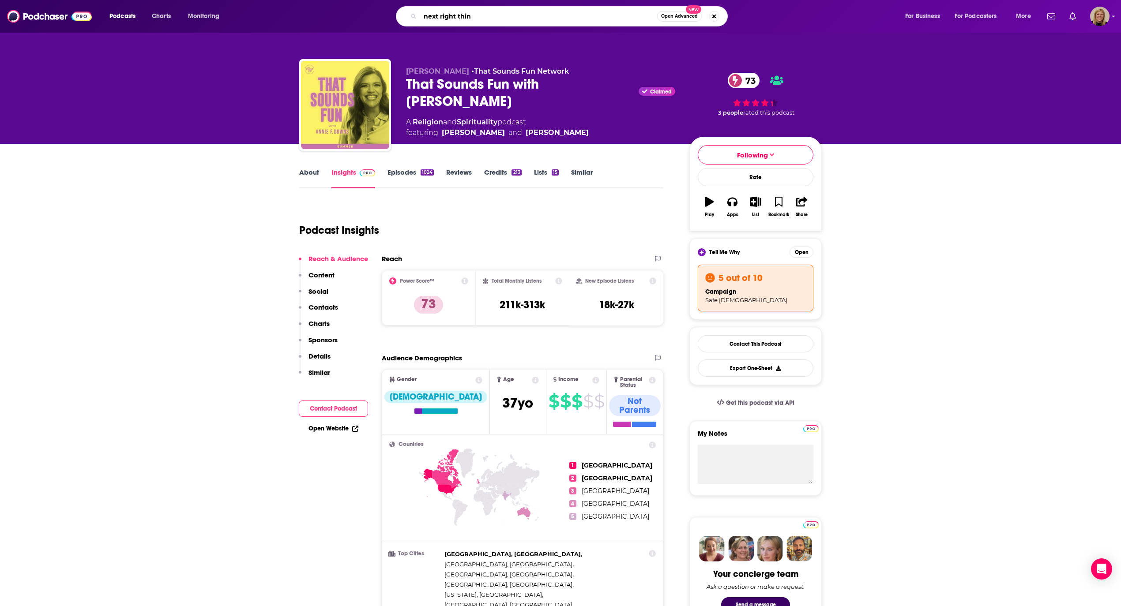
type input "next right thing"
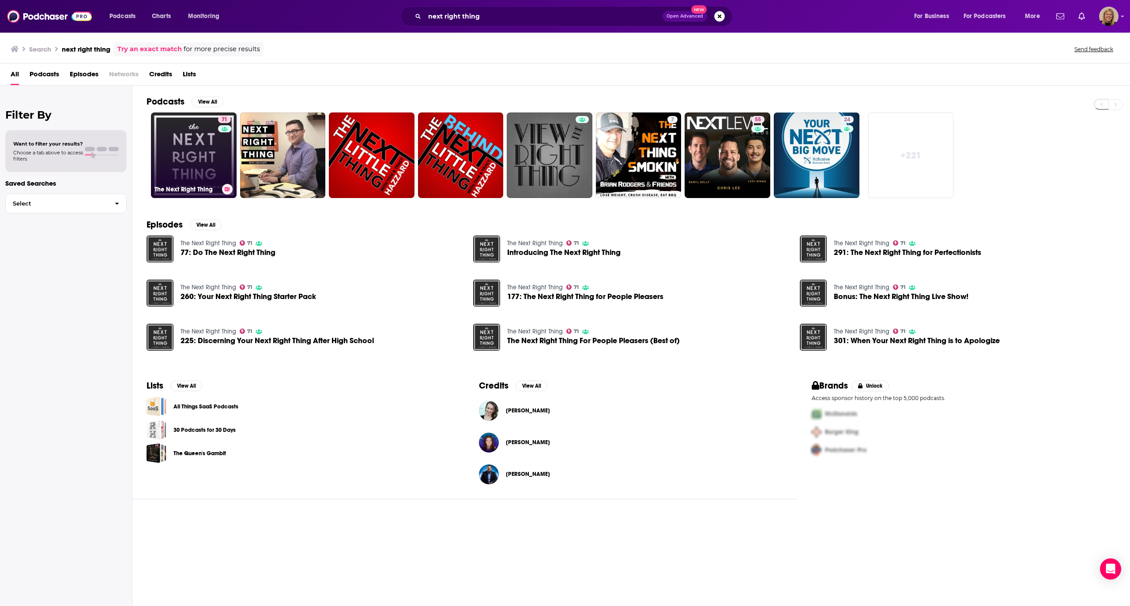
click at [189, 163] on link "71 The Next Right Thing" at bounding box center [194, 156] width 86 height 86
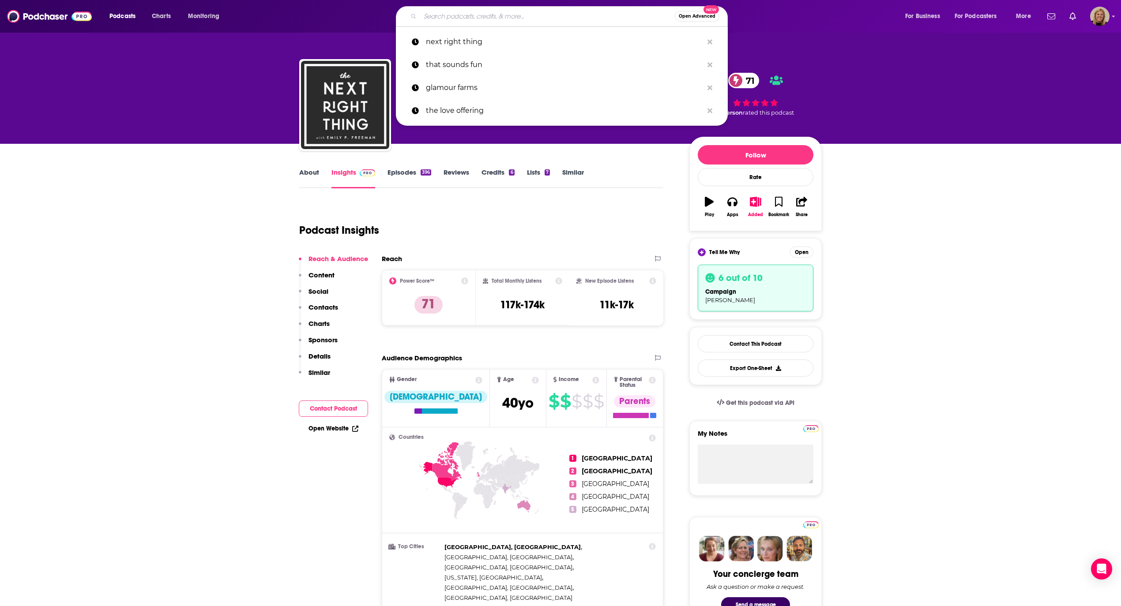
click at [438, 15] on input "Search podcasts, credits, & more..." at bounding box center [547, 16] width 255 height 14
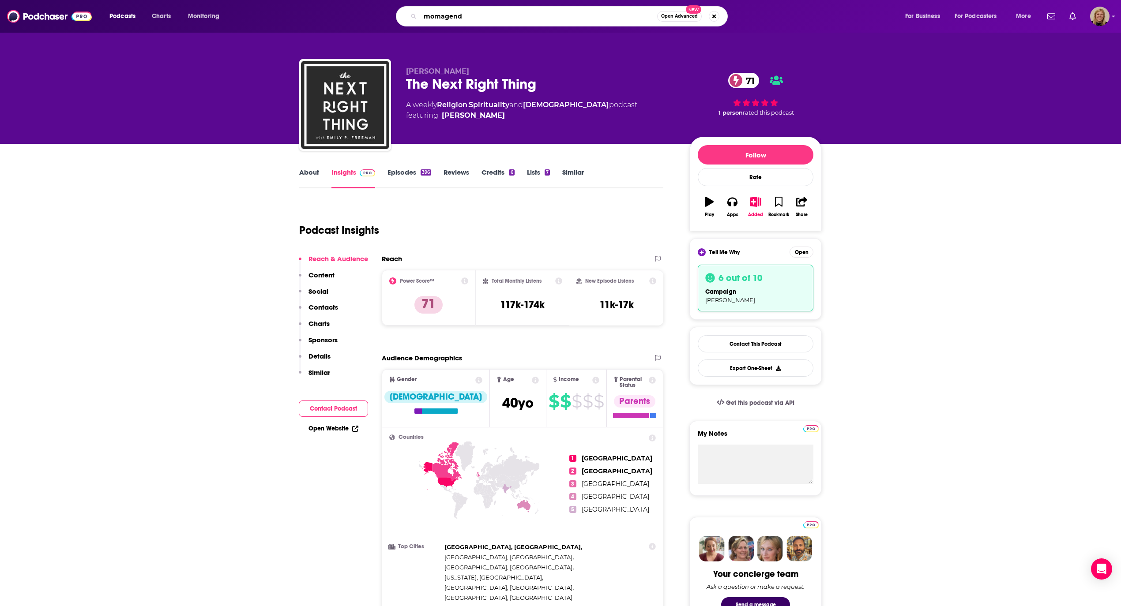
type input "momagenda"
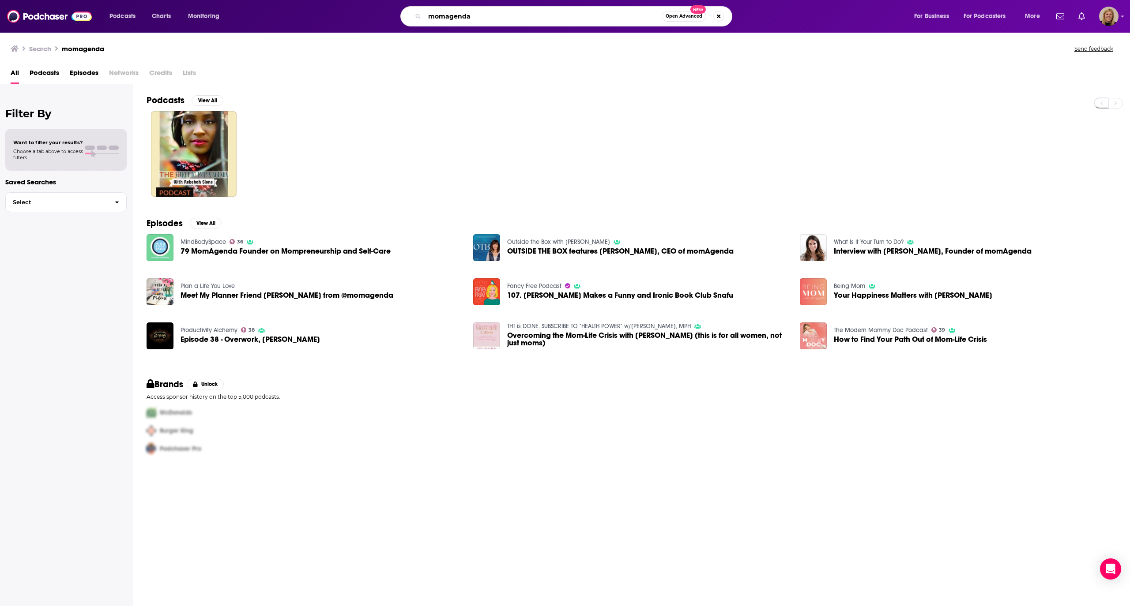
click at [443, 19] on input "momagenda" at bounding box center [543, 16] width 237 height 14
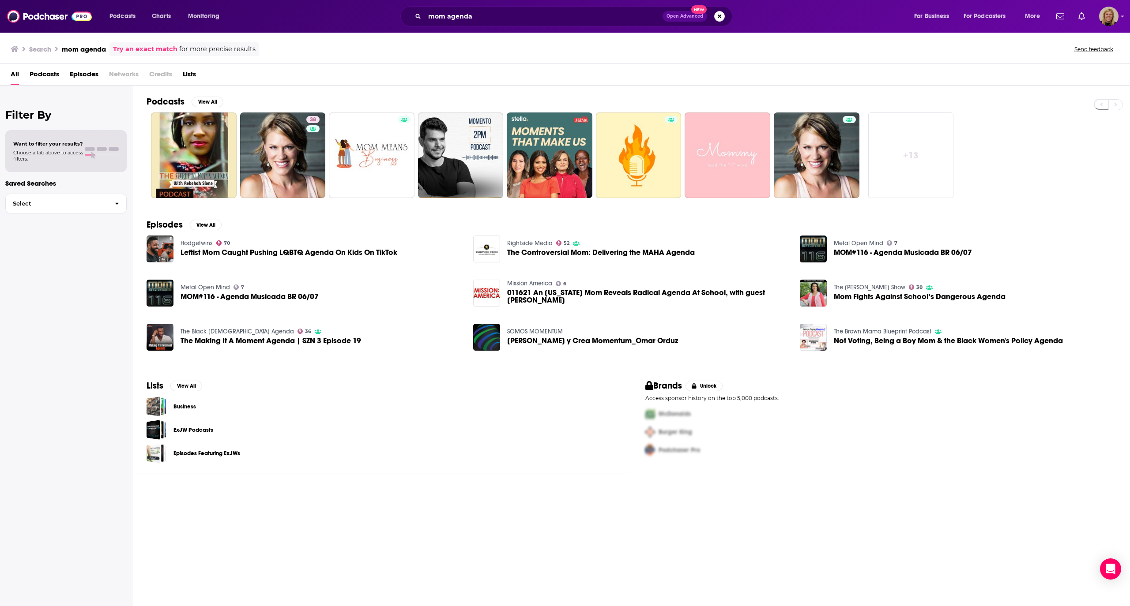
click at [585, 71] on div "All Podcasts Episodes Networks Credits Lists" at bounding box center [567, 76] width 1112 height 18
click at [530, 23] on input "mom agenda" at bounding box center [544, 16] width 238 height 14
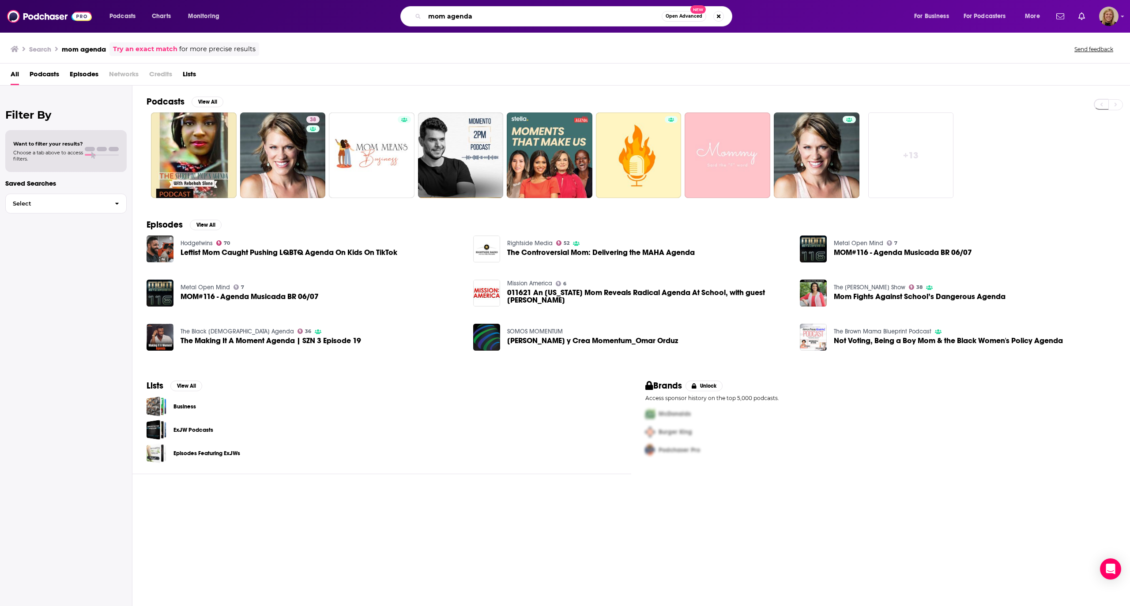
click at [501, 18] on input "mom agenda" at bounding box center [543, 16] width 237 height 14
type input "dear busy mom"
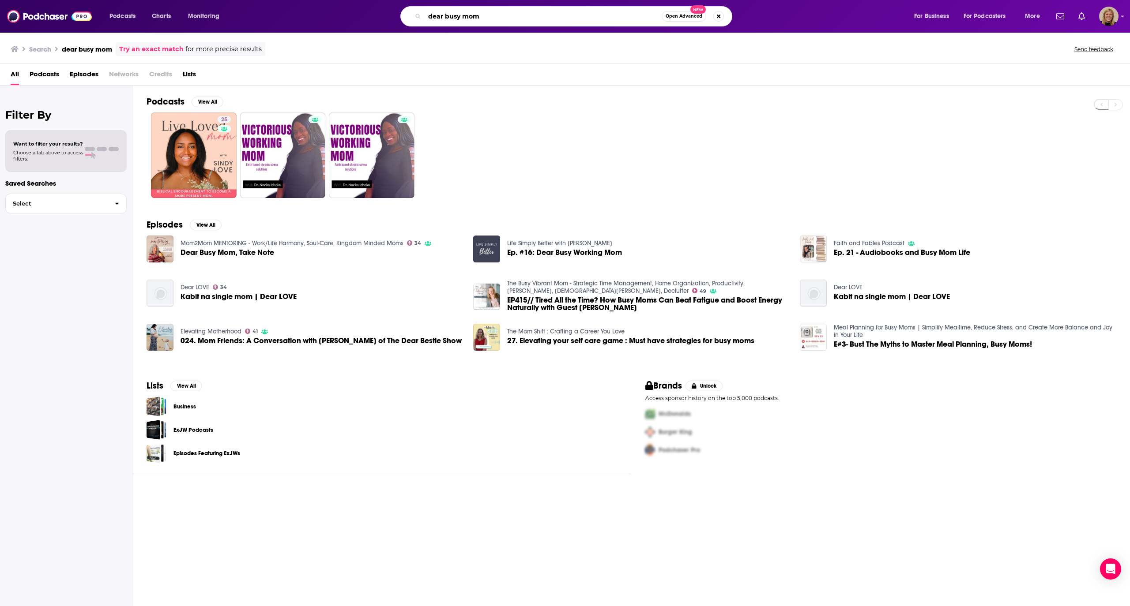
click at [498, 13] on input "dear busy mom" at bounding box center [543, 16] width 237 height 14
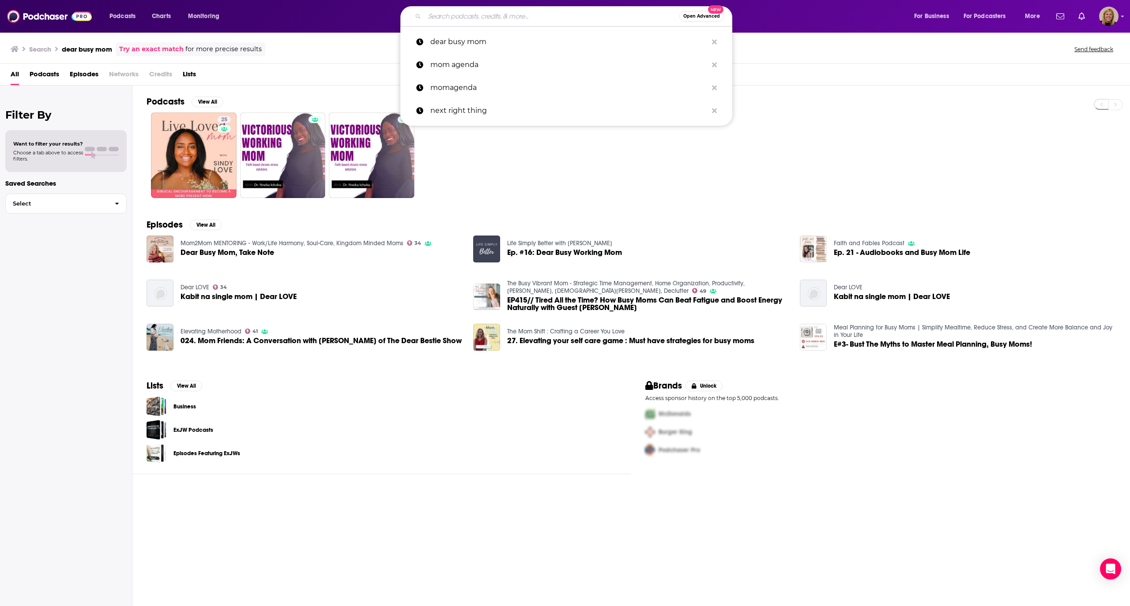
click at [946, 129] on div "25" at bounding box center [638, 156] width 983 height 86
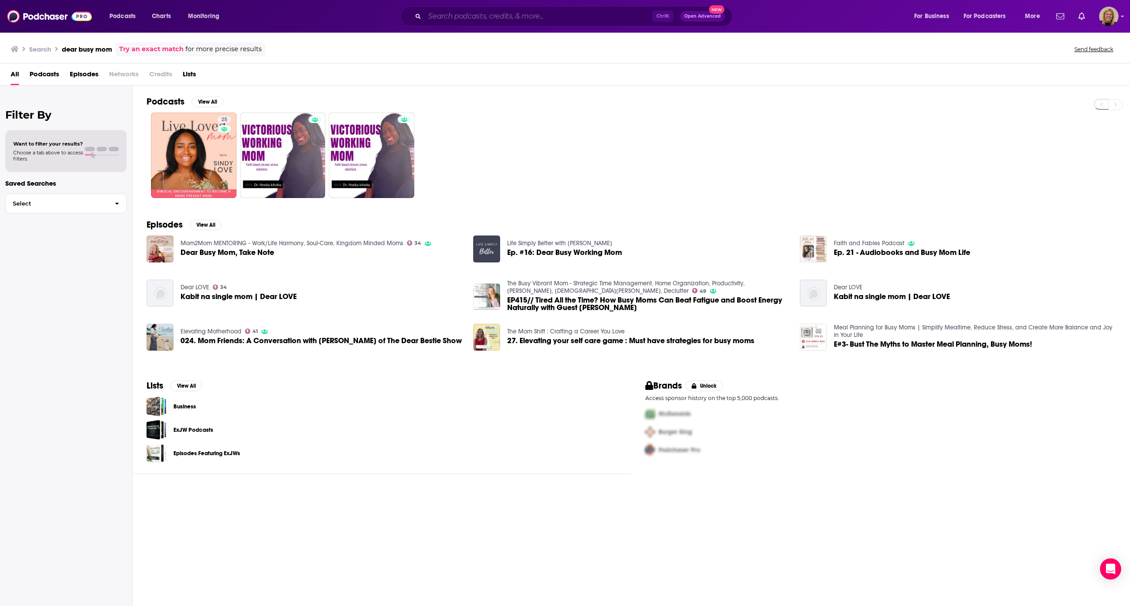
click at [450, 18] on input "Search podcasts, credits, & more..." at bounding box center [539, 16] width 228 height 14
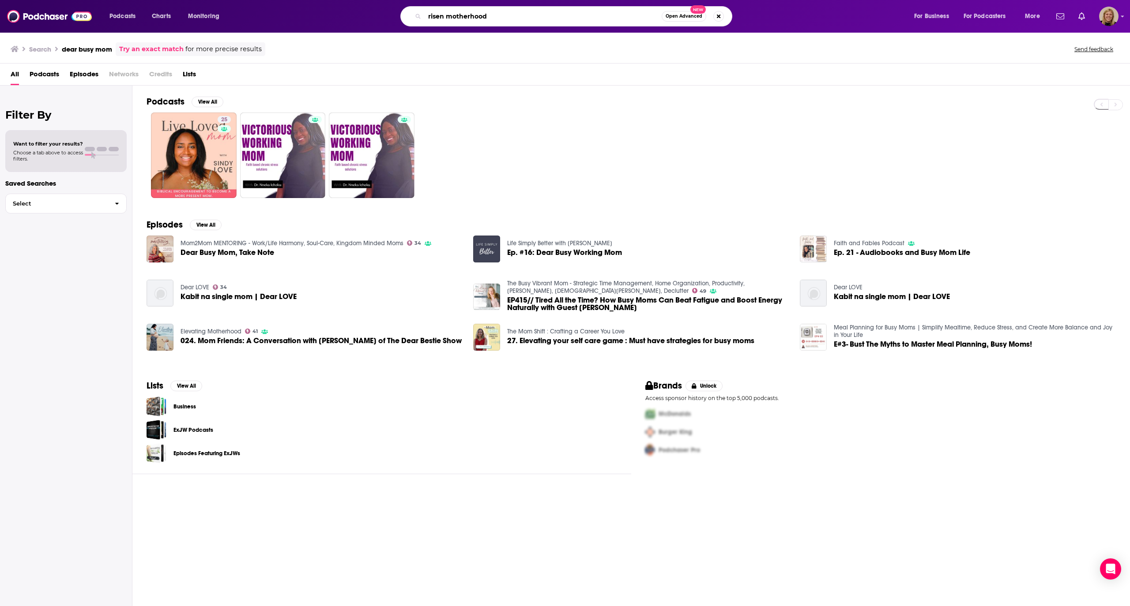
type input "risen motherhood"
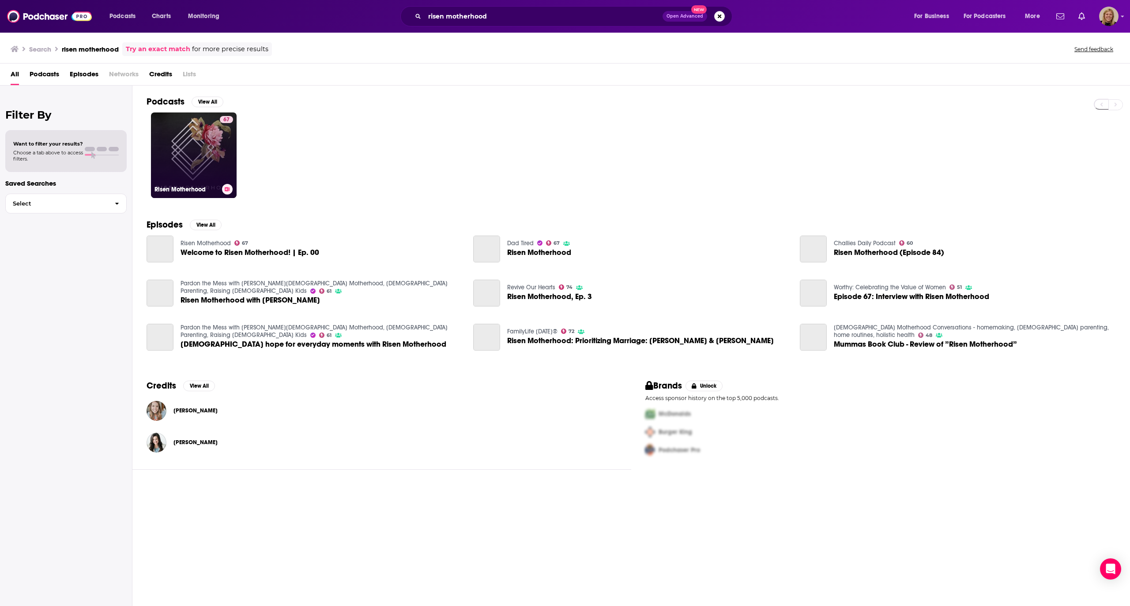
click at [198, 150] on link "67 Risen Motherhood" at bounding box center [194, 156] width 86 height 86
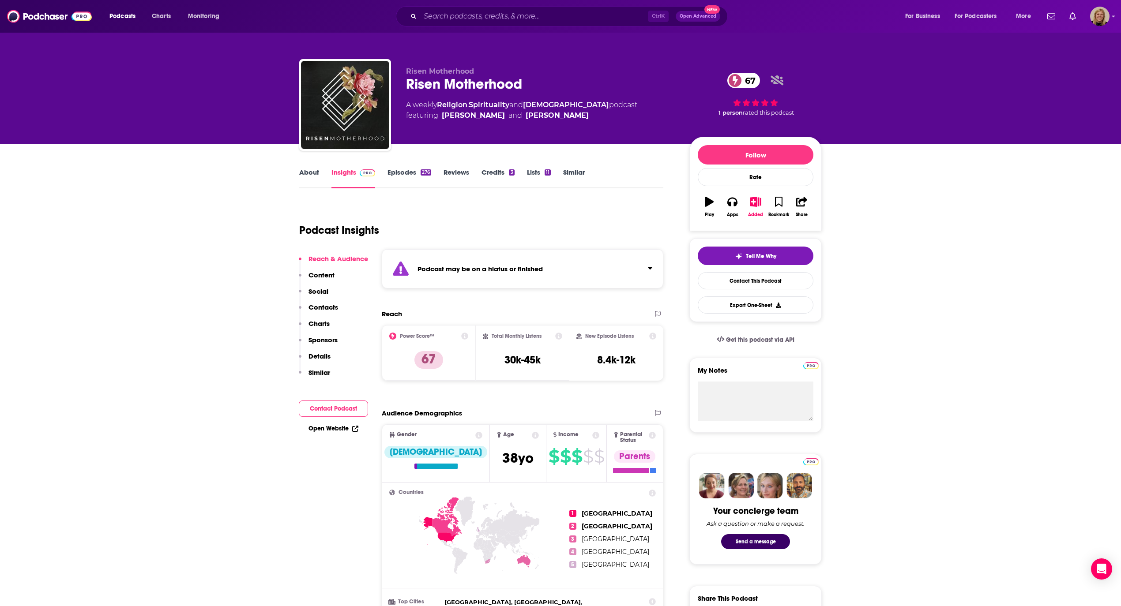
click at [523, 275] on div "Podcast may be on a hiatus or finished" at bounding box center [523, 268] width 282 height 39
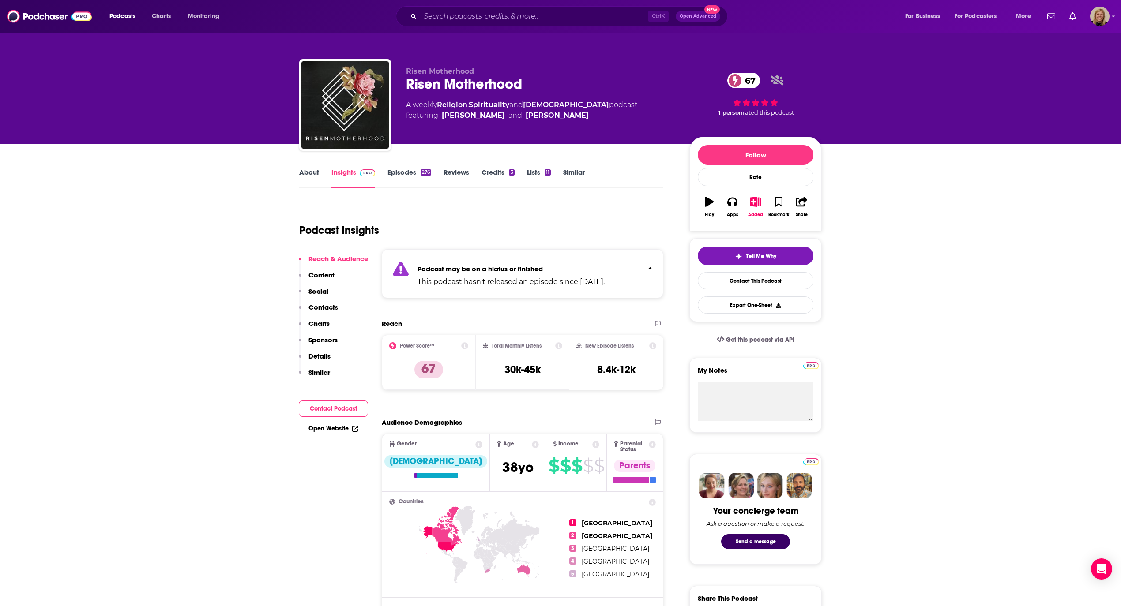
click at [523, 277] on p "This podcast hasn't released an episode since [DATE]." at bounding box center [511, 282] width 187 height 11
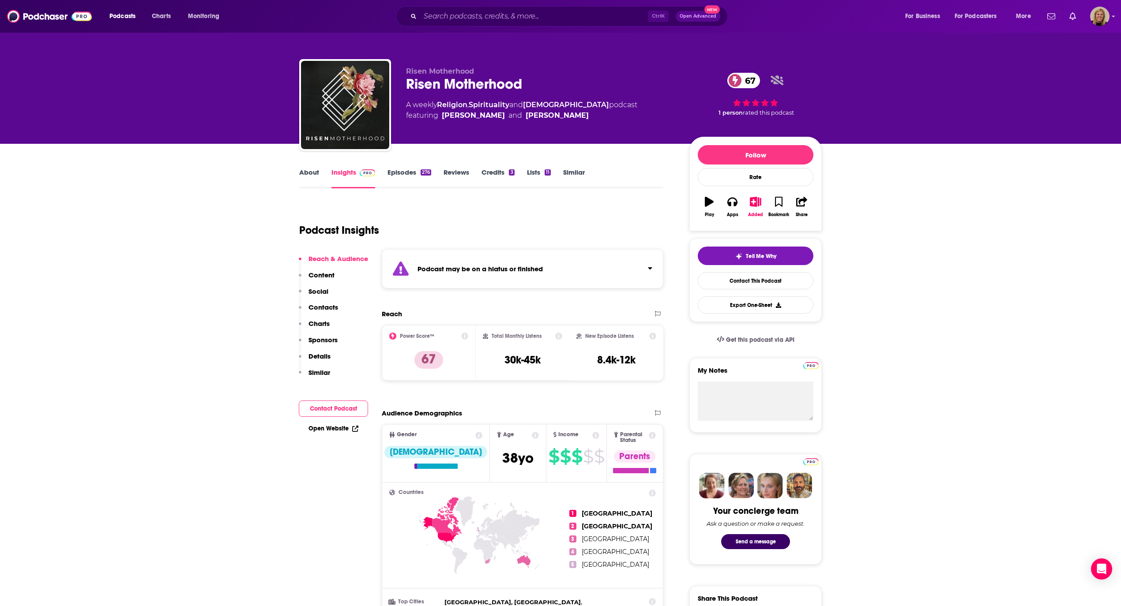
click at [401, 176] on link "Episodes 276" at bounding box center [410, 178] width 44 height 20
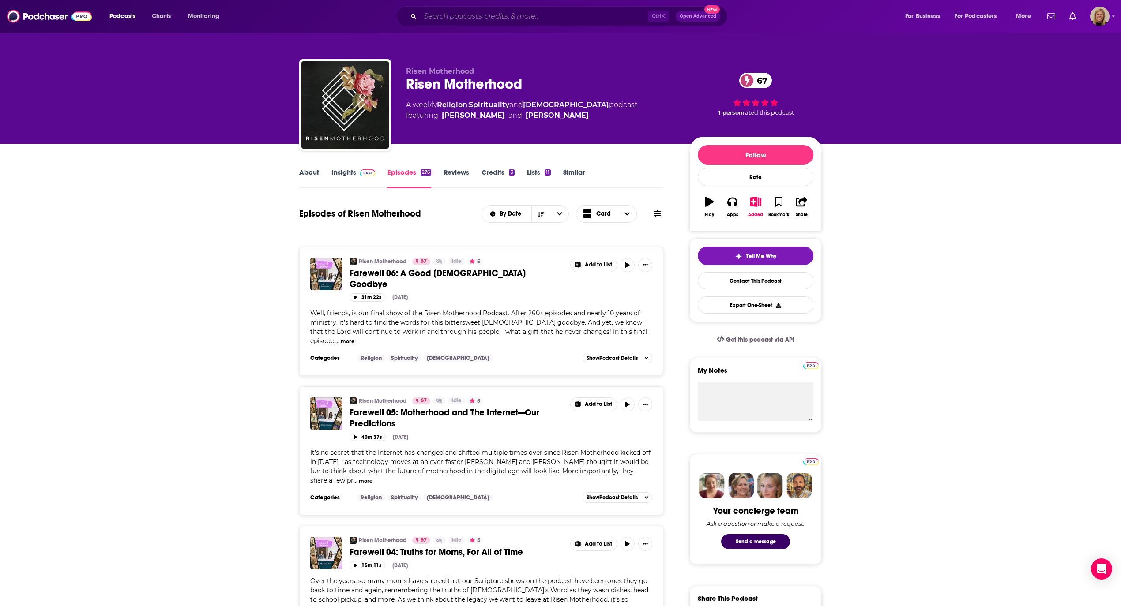
click at [440, 14] on input "Search podcasts, credits, & more..." at bounding box center [534, 16] width 228 height 14
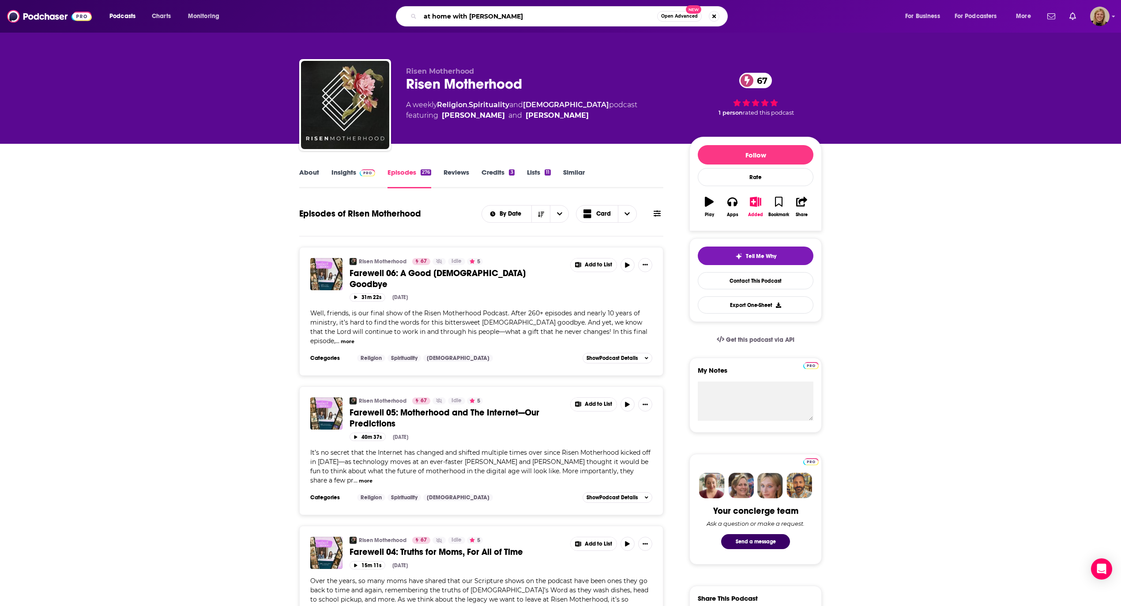
type input "at home with [PERSON_NAME]"
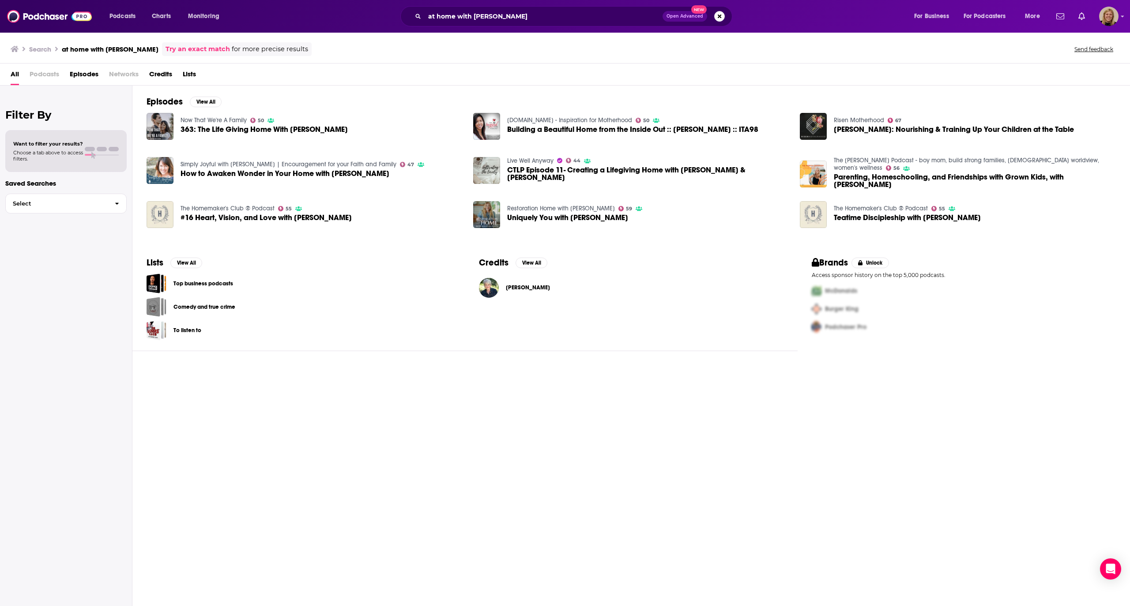
click at [531, 286] on span "[PERSON_NAME]" at bounding box center [528, 287] width 44 height 7
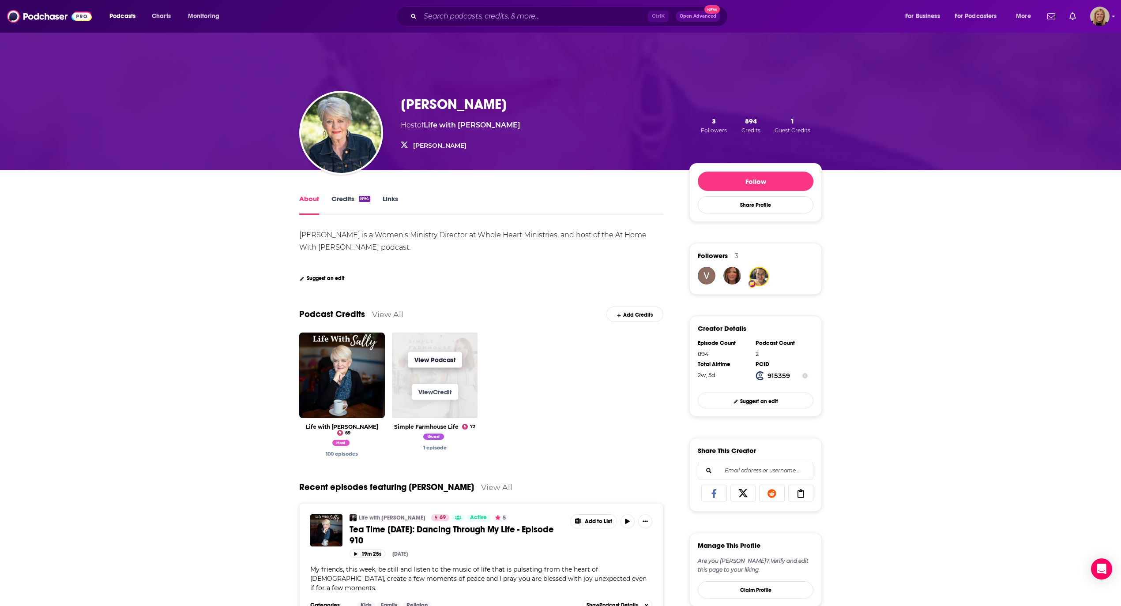
click at [426, 358] on link "View Podcast" at bounding box center [435, 360] width 54 height 16
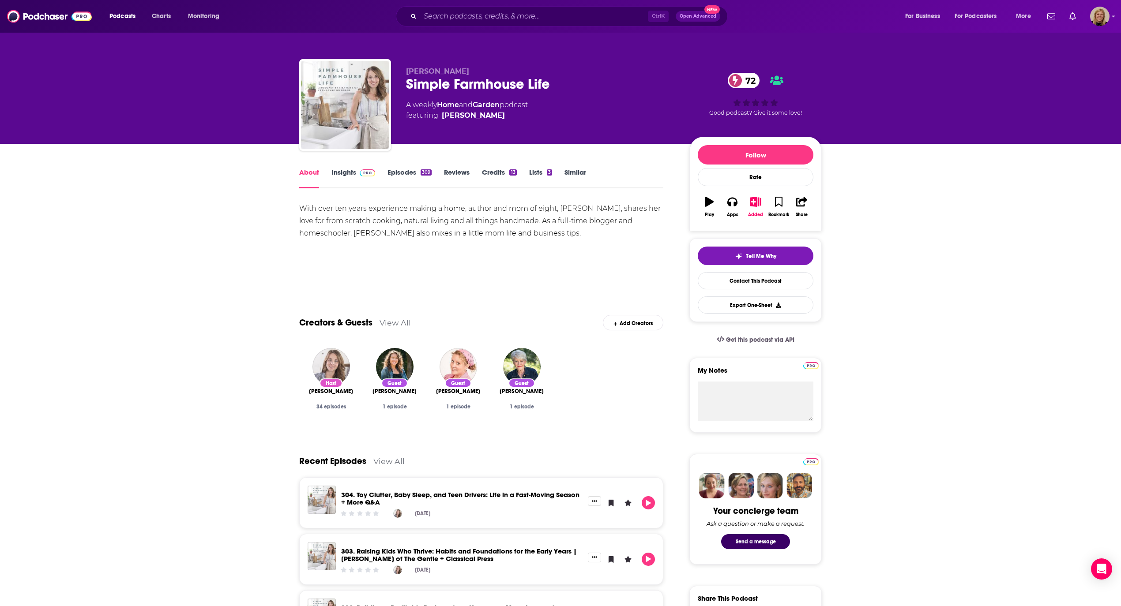
click at [350, 174] on link "Insights" at bounding box center [353, 178] width 44 height 20
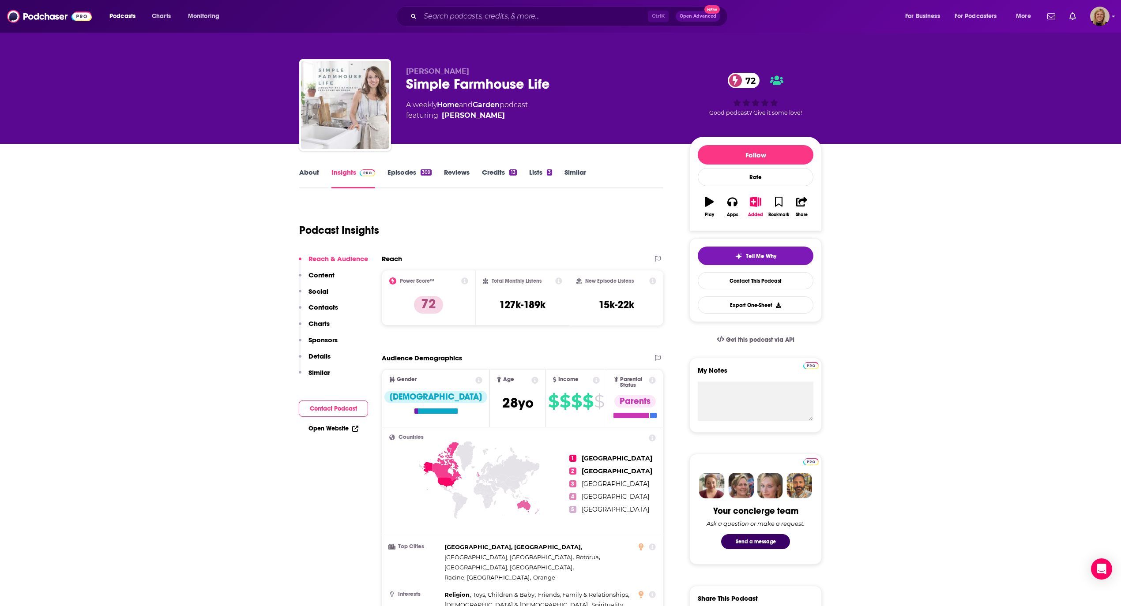
click at [329, 410] on button "Contact Podcast" at bounding box center [333, 409] width 69 height 16
click at [315, 406] on button "Contact Podcast" at bounding box center [333, 409] width 69 height 16
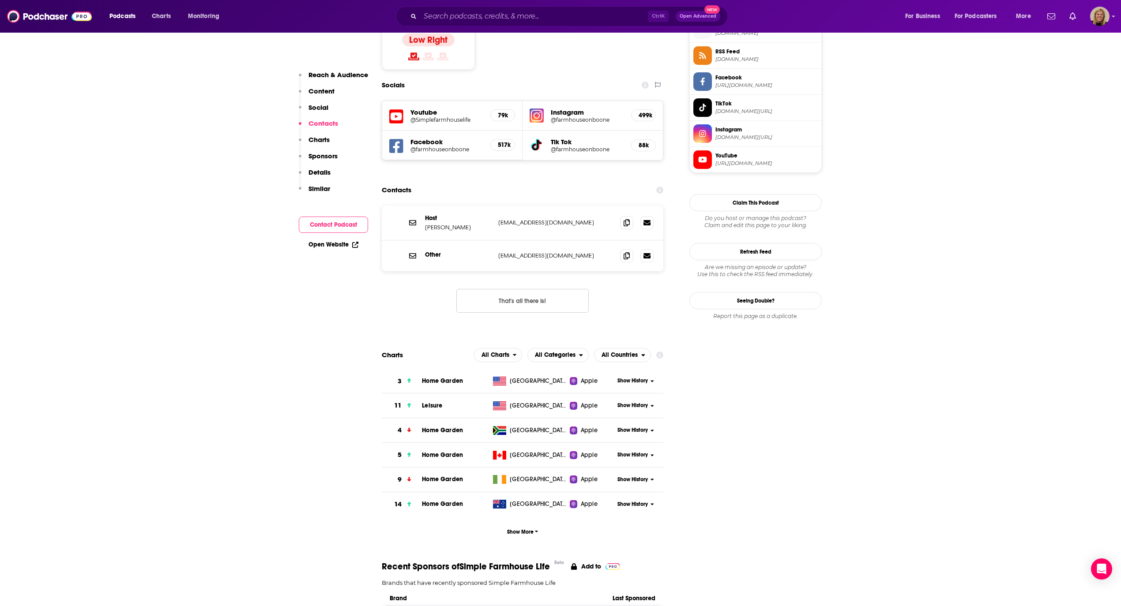
scroll to position [746, 0]
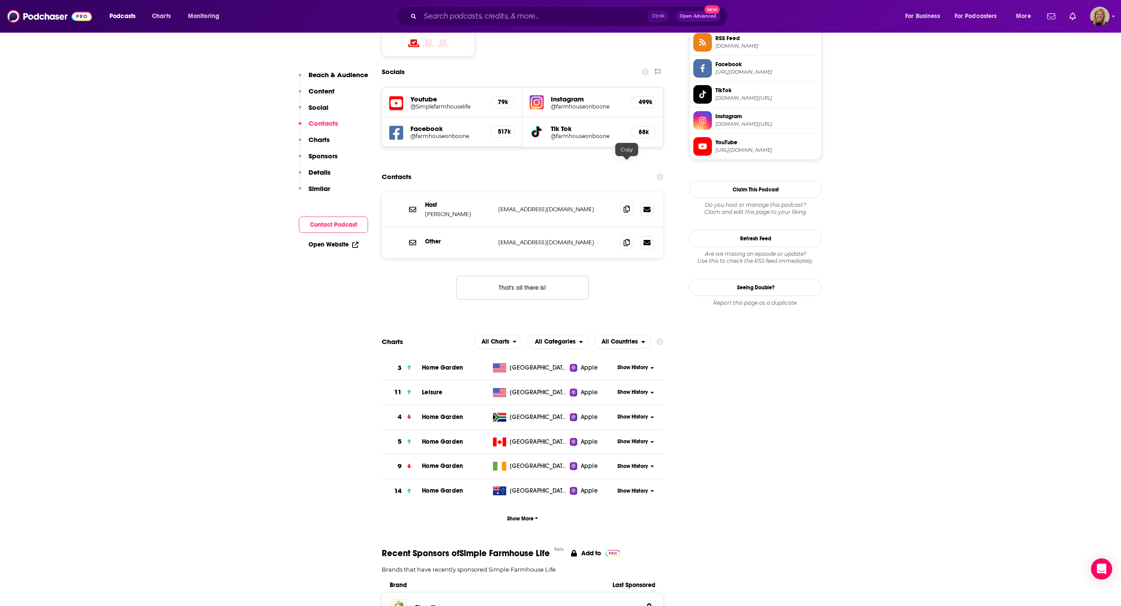
click at [627, 206] on icon at bounding box center [627, 209] width 6 height 7
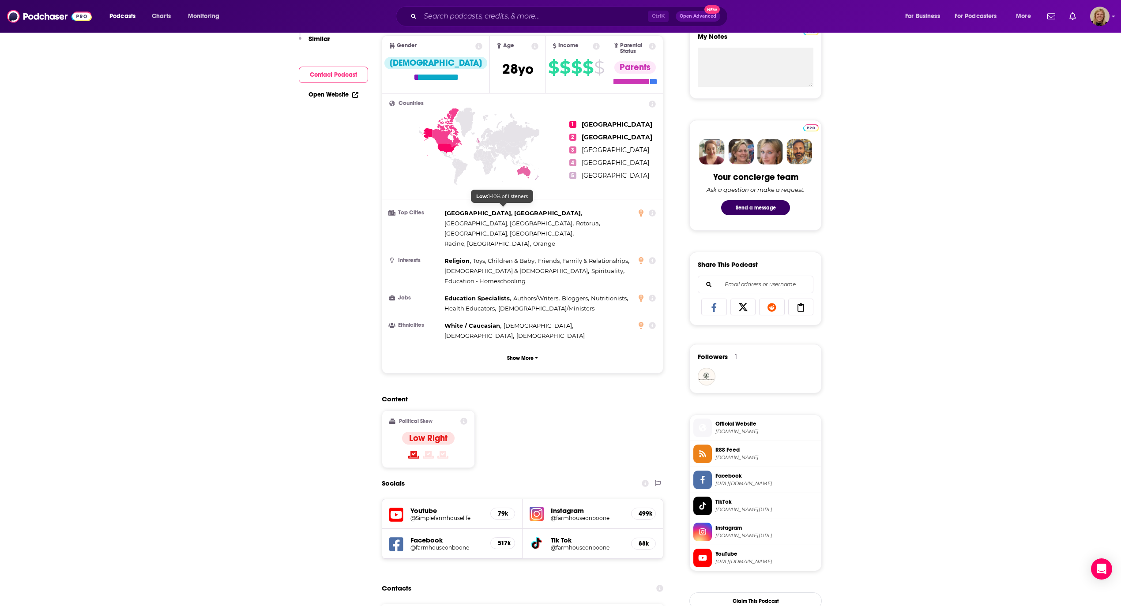
scroll to position [0, 0]
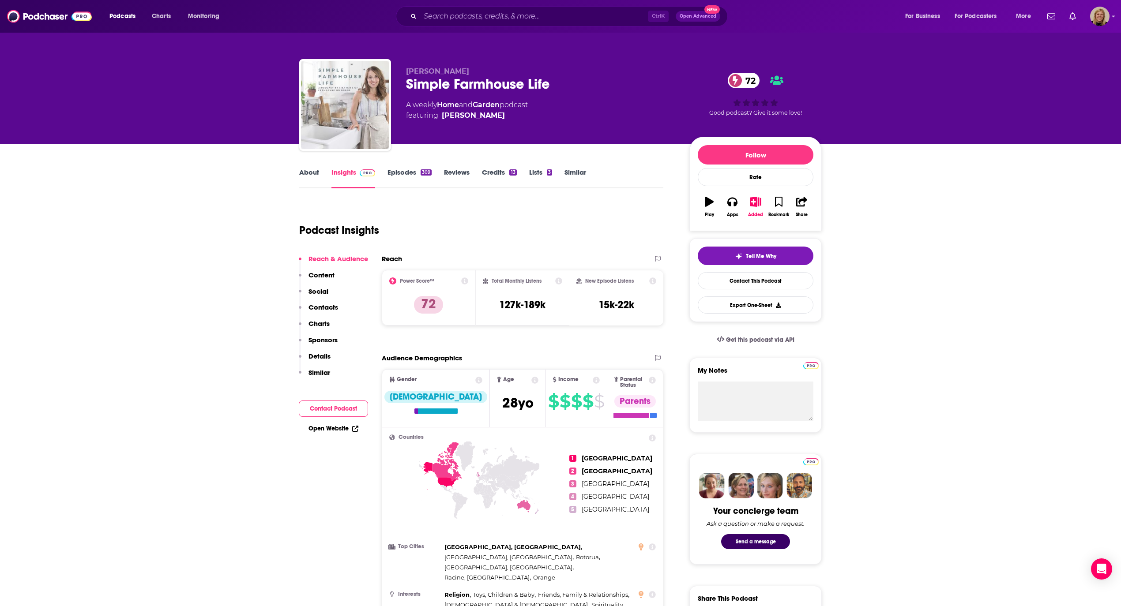
click at [313, 174] on link "About" at bounding box center [309, 178] width 20 height 20
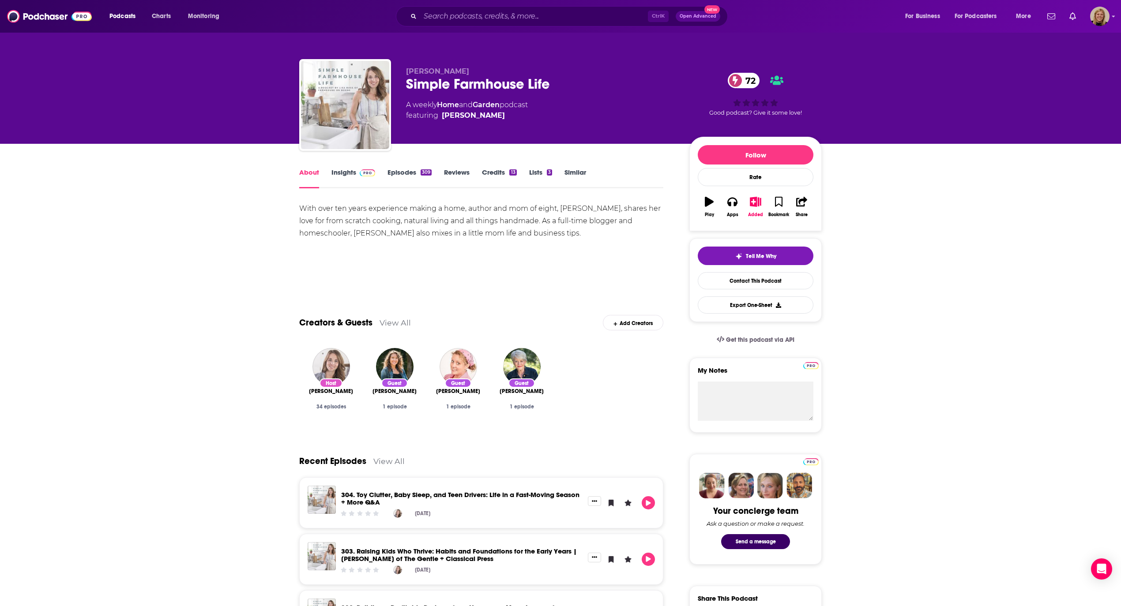
click at [366, 264] on div "With over ten years experience making a home, author and mom of eight, [PERSON_…" at bounding box center [481, 234] width 364 height 62
click at [755, 207] on icon "button" at bounding box center [755, 202] width 11 height 10
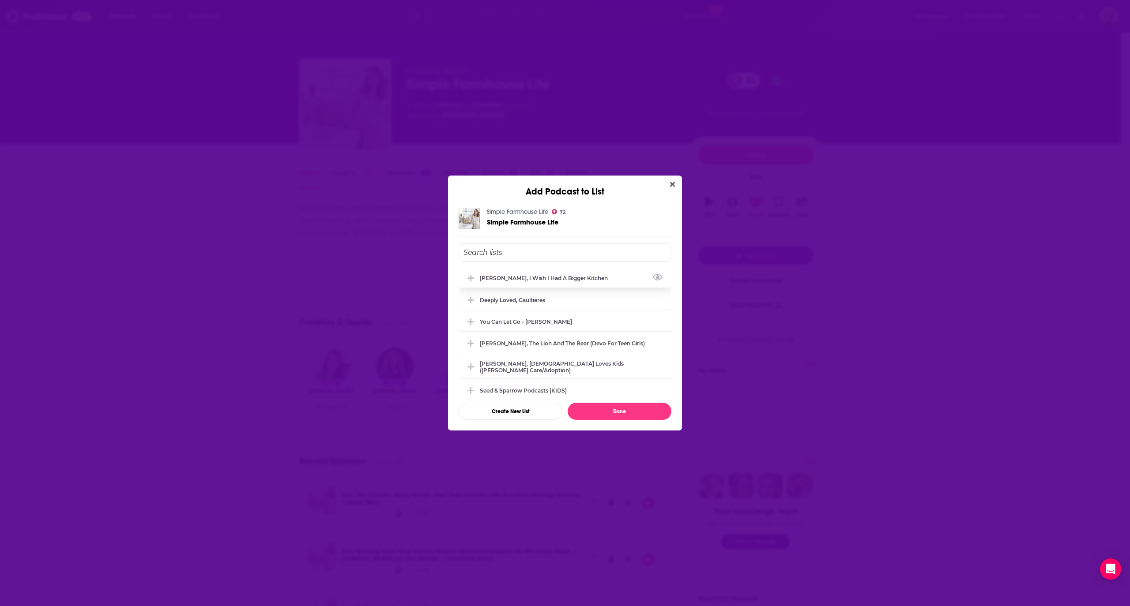
click at [560, 276] on div "[PERSON_NAME], I Wish I Had a Bigger Kitchen" at bounding box center [546, 278] width 133 height 7
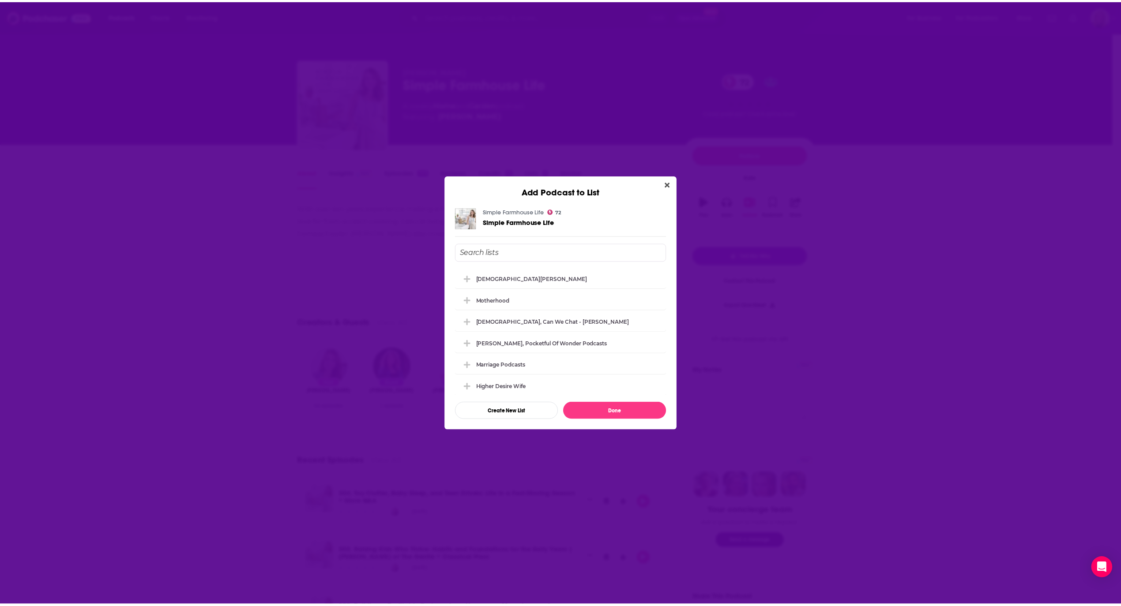
scroll to position [353, 0]
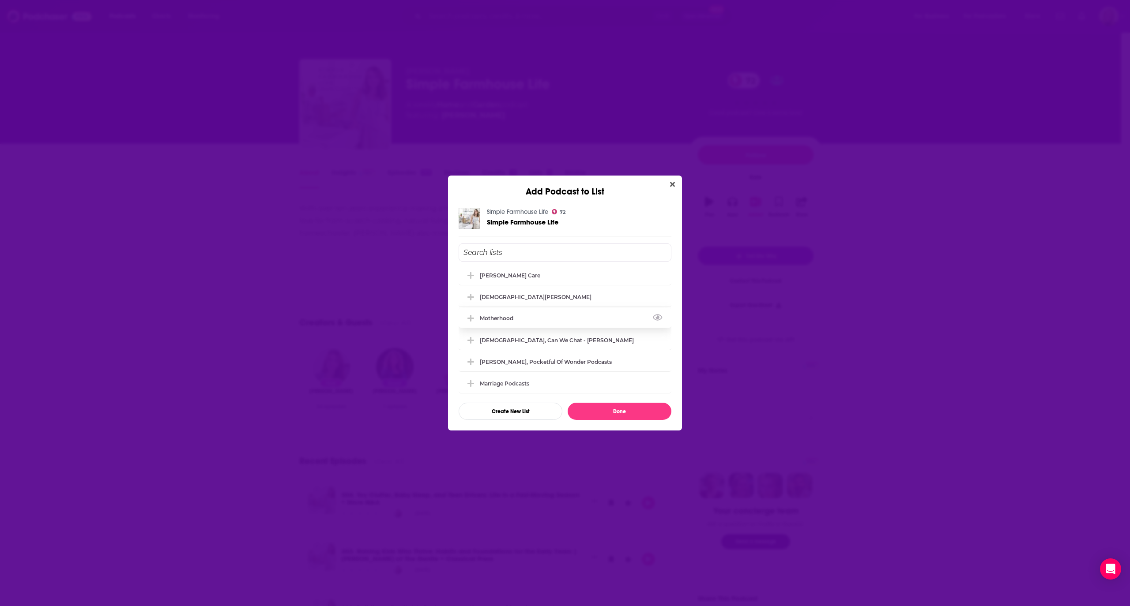
click at [531, 315] on div "Motherhood" at bounding box center [565, 318] width 213 height 19
click at [601, 412] on button "Done" at bounding box center [620, 411] width 104 height 17
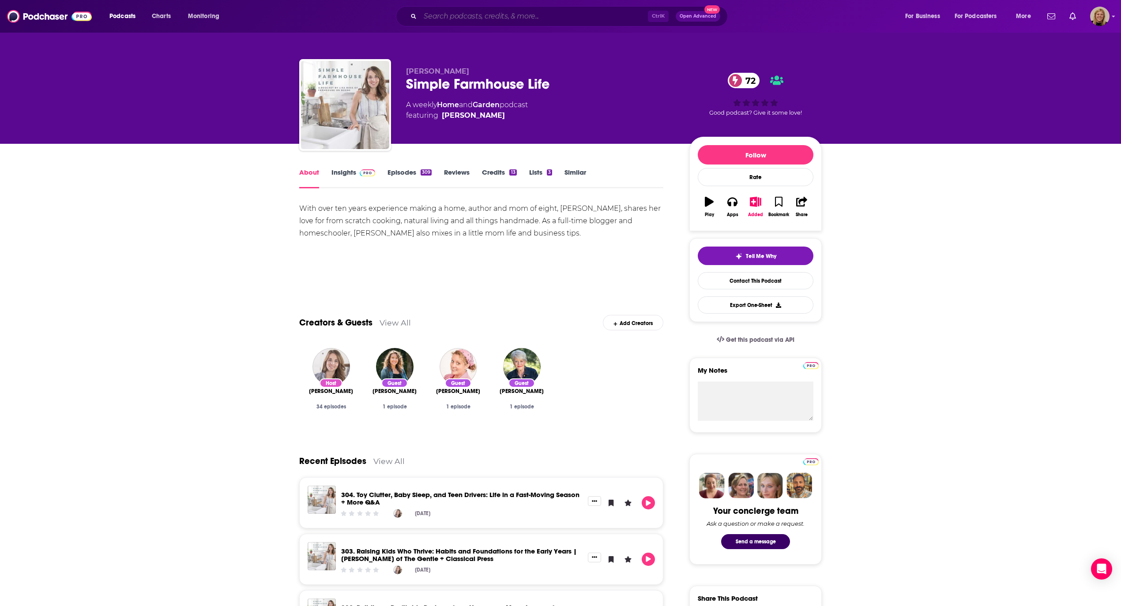
click at [498, 18] on input "Search podcasts, credits, & more..." at bounding box center [534, 16] width 228 height 14
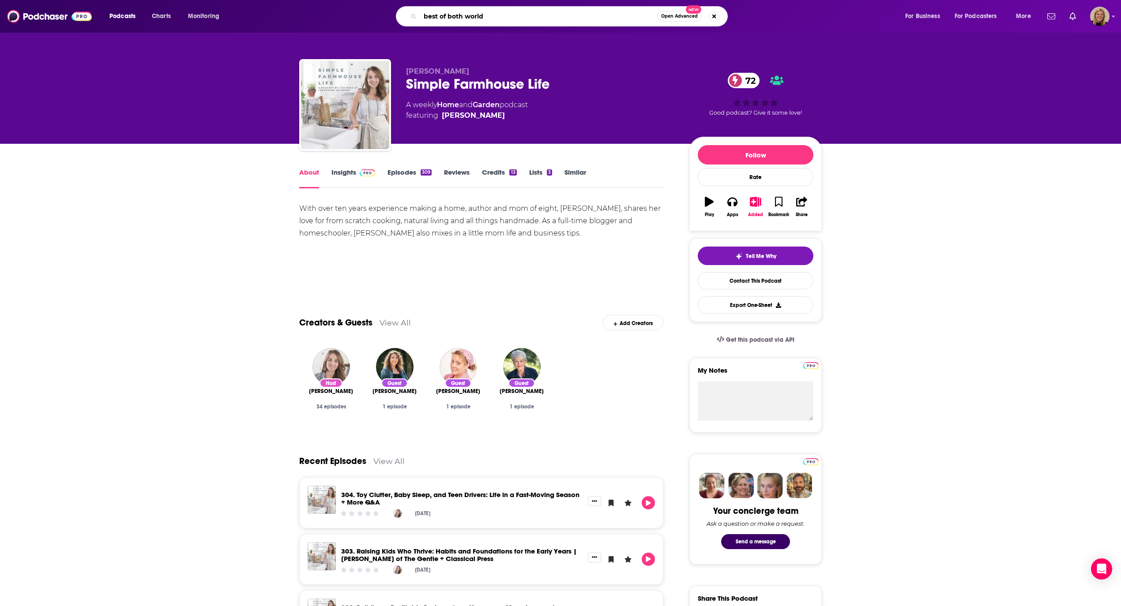
type input "best of both worlds"
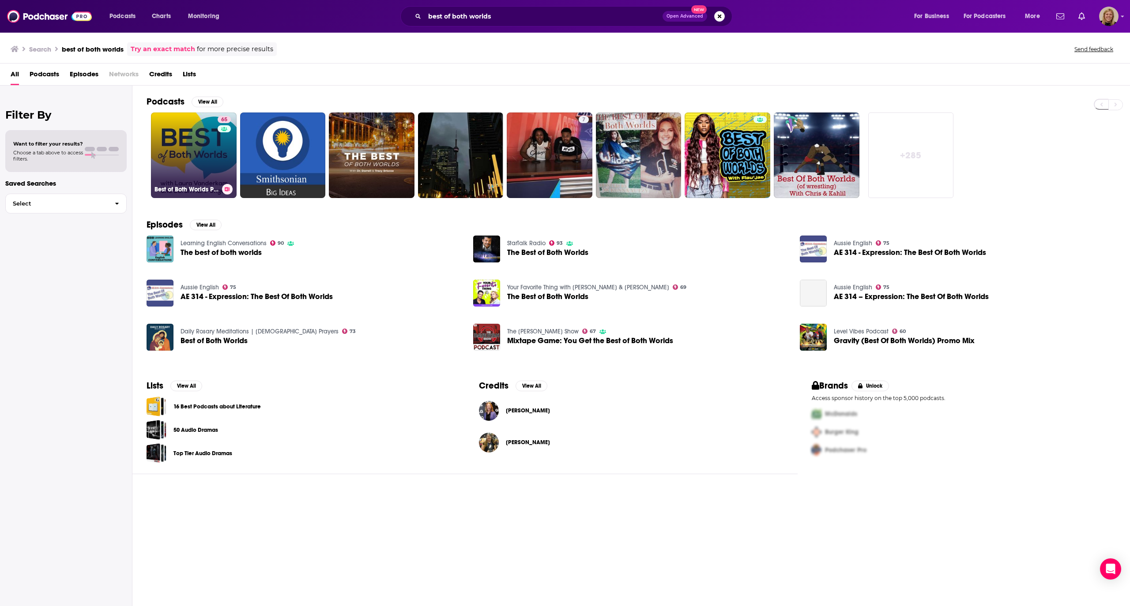
click at [189, 151] on link "65 Best of Both Worlds Podcast" at bounding box center [194, 156] width 86 height 86
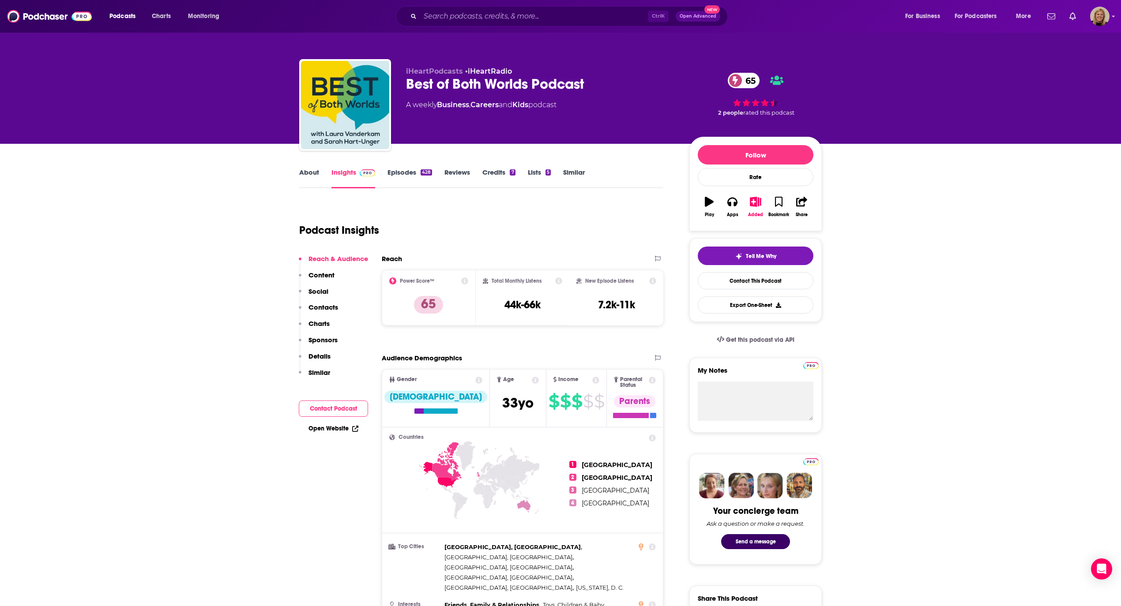
click at [530, 211] on div "Podcast Insights" at bounding box center [477, 225] width 357 height 45
